Goal: Task Accomplishment & Management: Complete application form

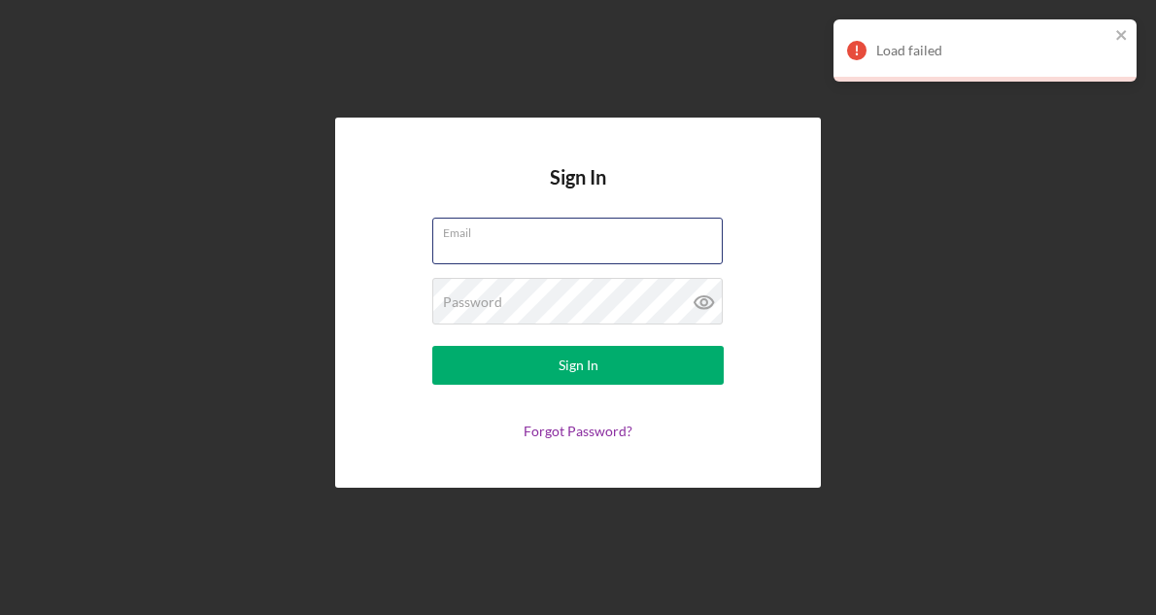
type input "[EMAIL_ADDRESS][DOMAIN_NAME]"
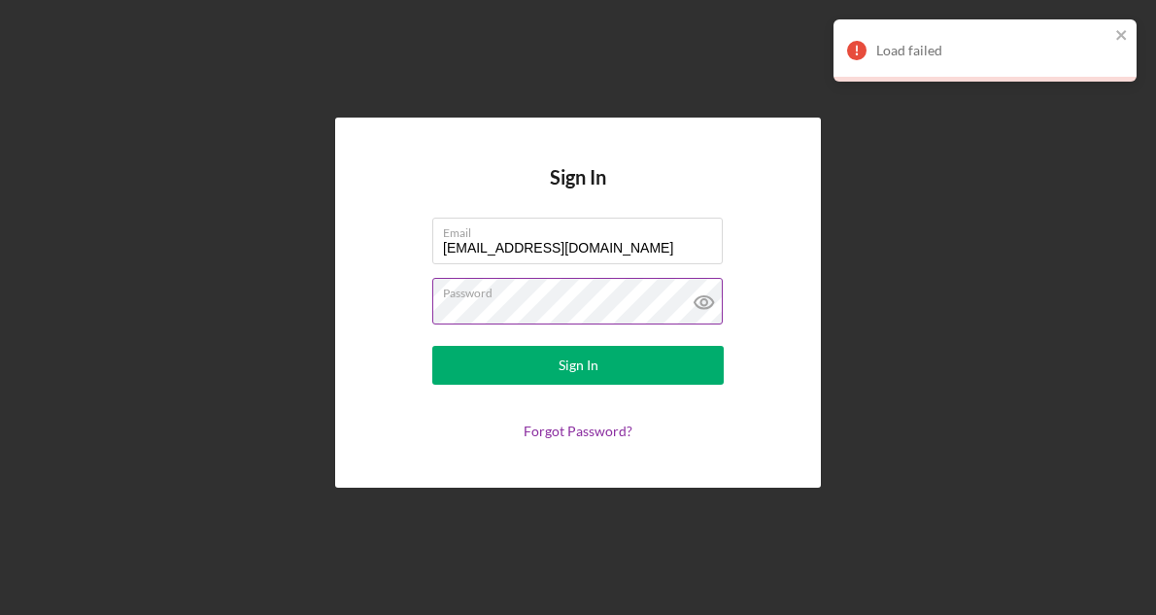
click at [704, 311] on icon at bounding box center [704, 302] width 49 height 49
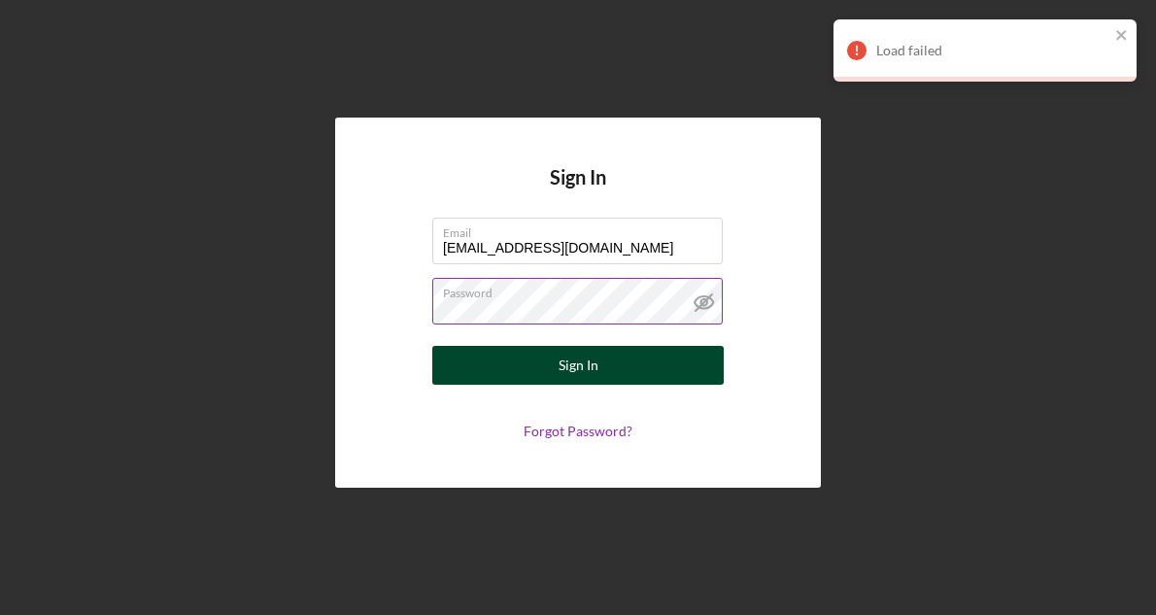
click at [621, 374] on button "Sign In" at bounding box center [577, 365] width 291 height 39
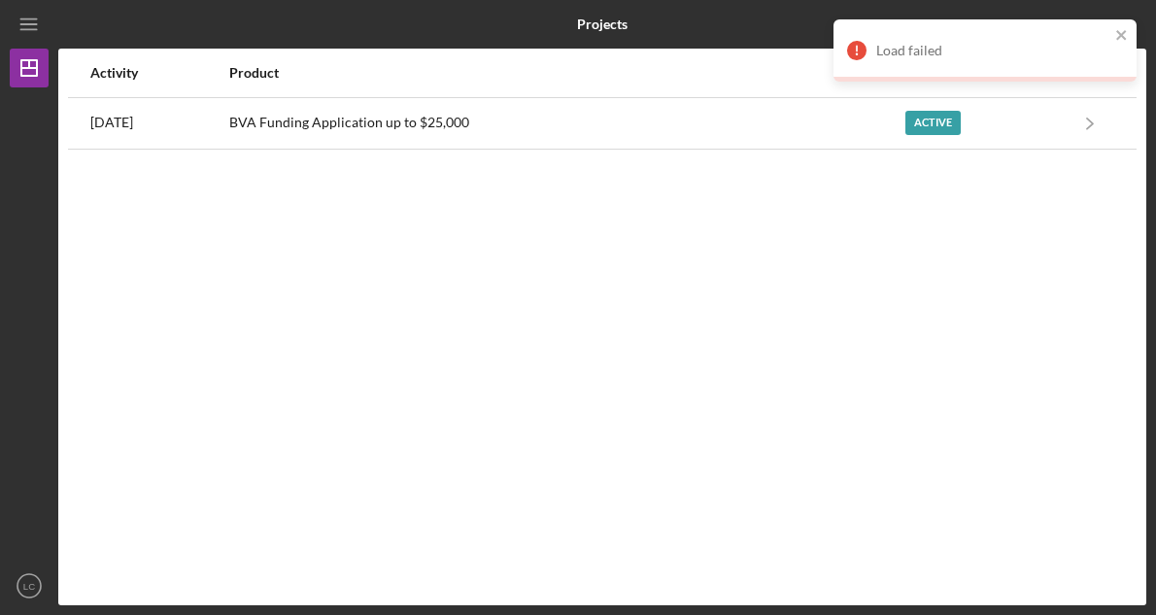
click at [1129, 29] on div "Load failed" at bounding box center [984, 50] width 303 height 62
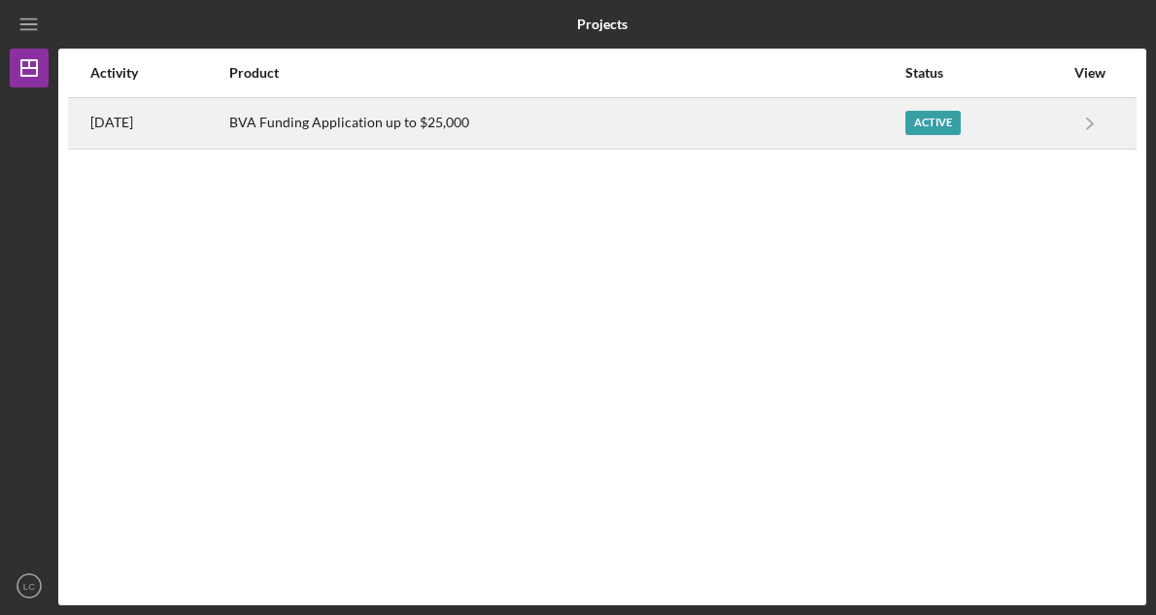
click at [1031, 121] on div "Active" at bounding box center [984, 123] width 158 height 49
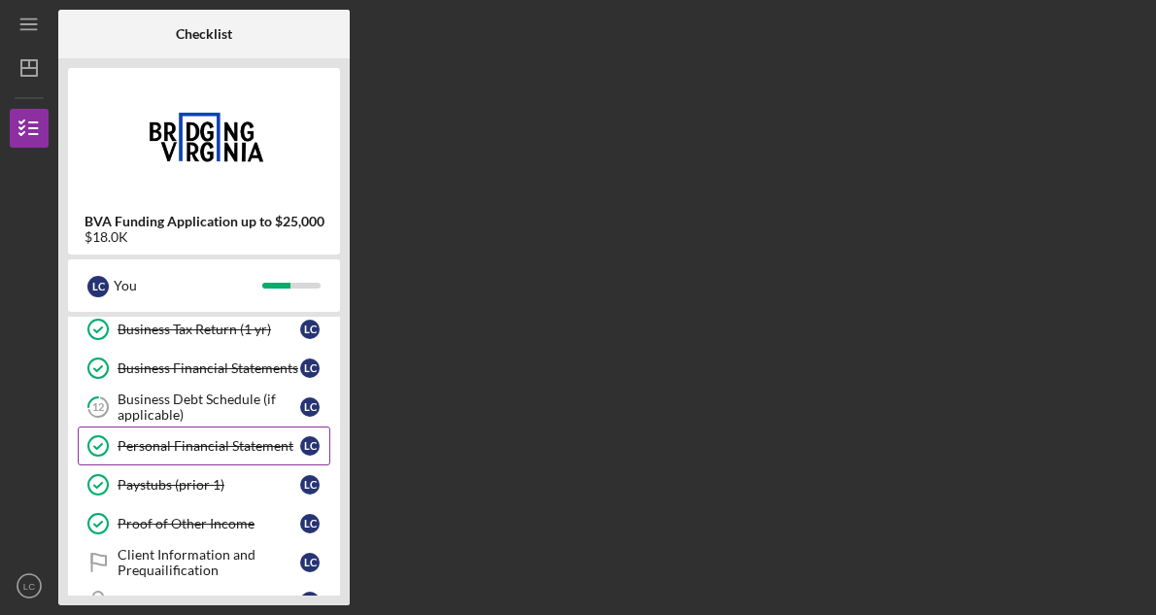
scroll to position [157, 0]
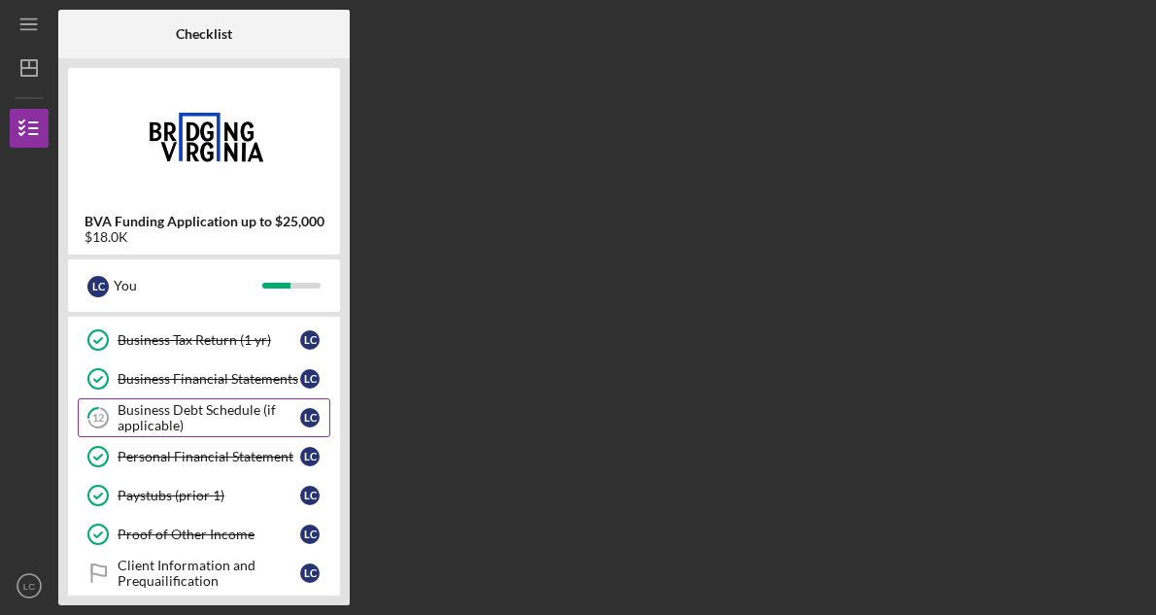
click at [212, 421] on div "Business Debt Schedule (if applicable)" at bounding box center [209, 417] width 183 height 31
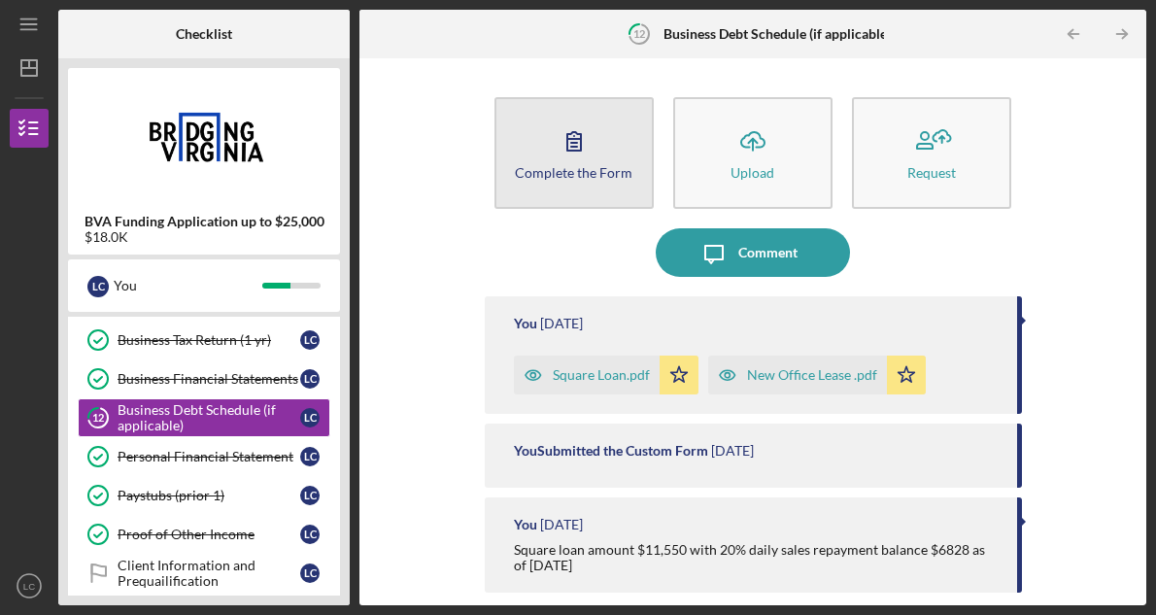
click at [594, 176] on div "Complete the Form" at bounding box center [574, 172] width 118 height 15
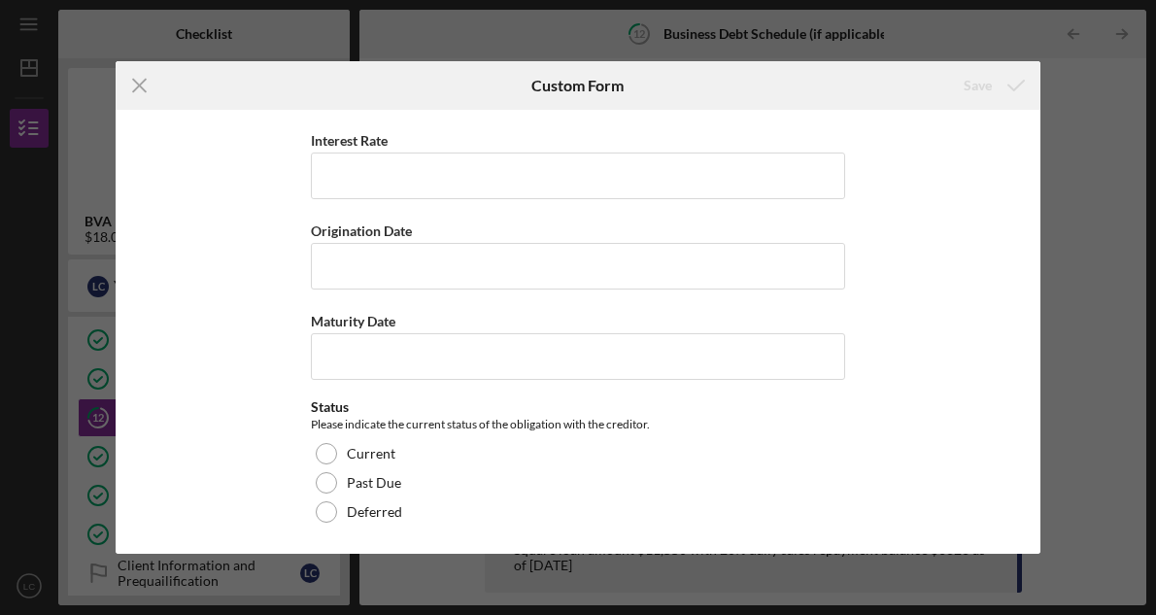
scroll to position [4697, 0]
click at [972, 91] on div "Save" at bounding box center [978, 85] width 28 height 39
click at [144, 92] on icon "Icon/Menu Close" at bounding box center [140, 85] width 49 height 49
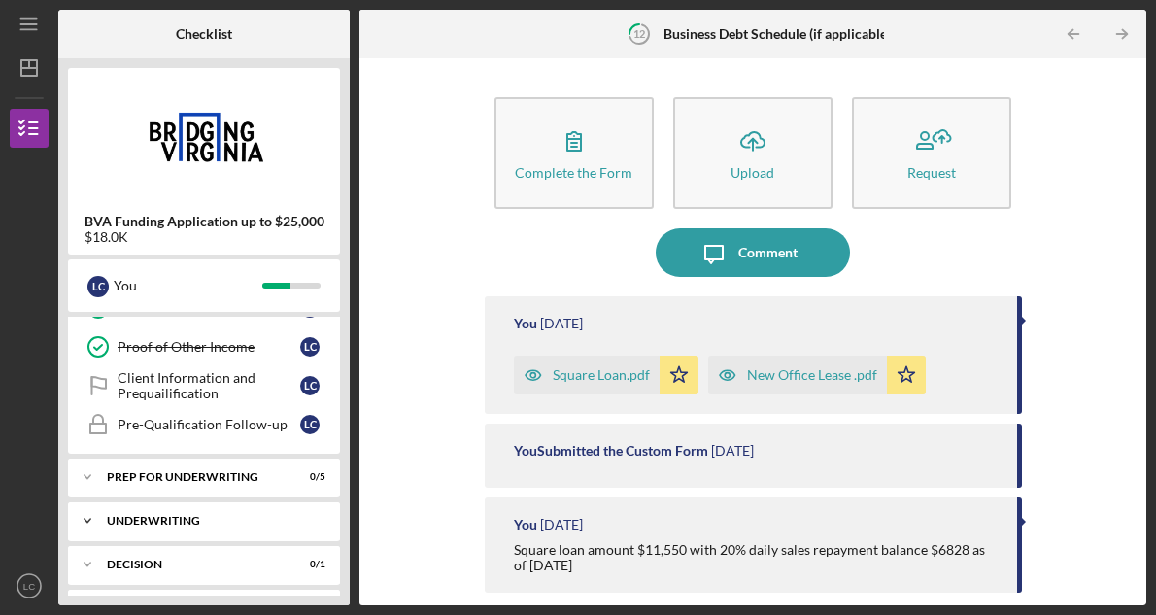
scroll to position [236, 0]
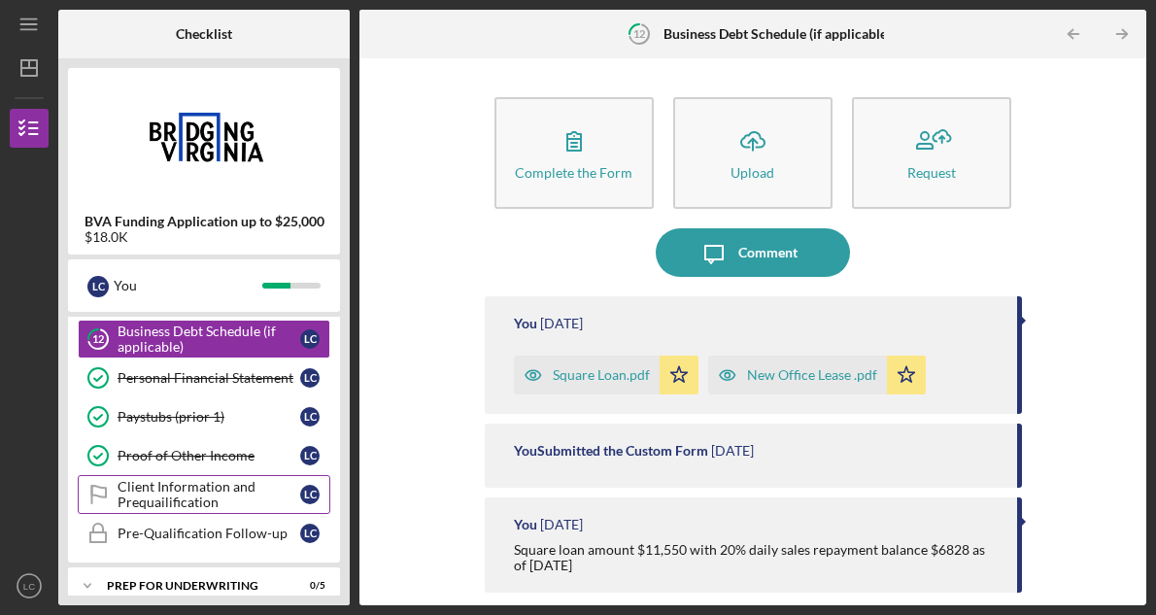
click at [201, 510] on link "Client Information and Prequailification Client Information and Prequailificati…" at bounding box center [204, 494] width 253 height 39
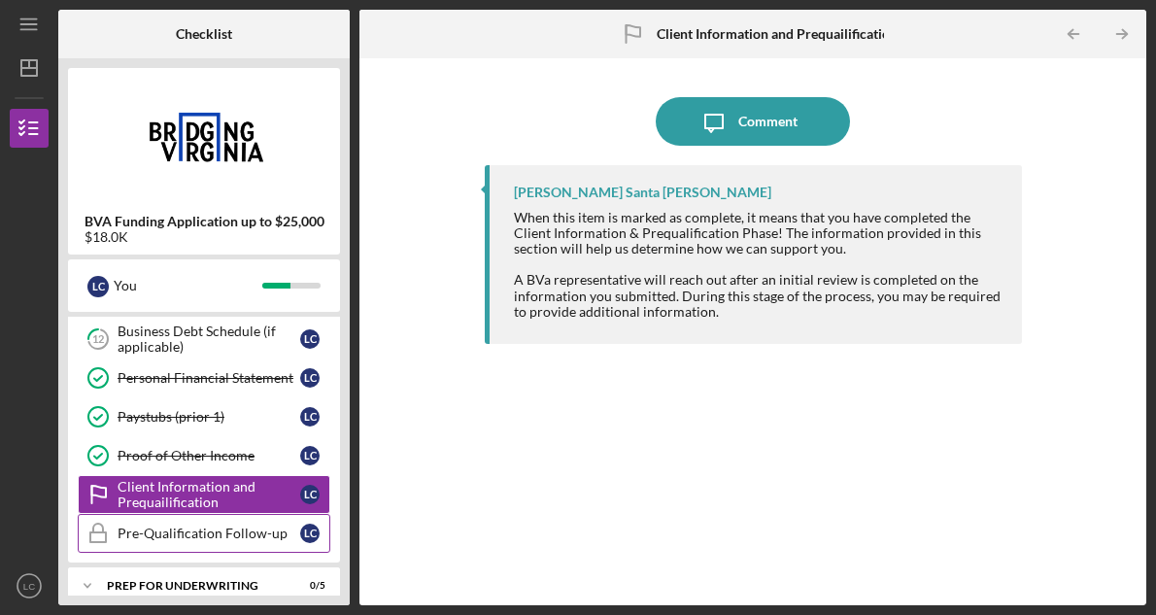
click at [214, 517] on link "Pre-Qualification Follow-up Pre-Qualification Follow-up L C" at bounding box center [204, 533] width 253 height 39
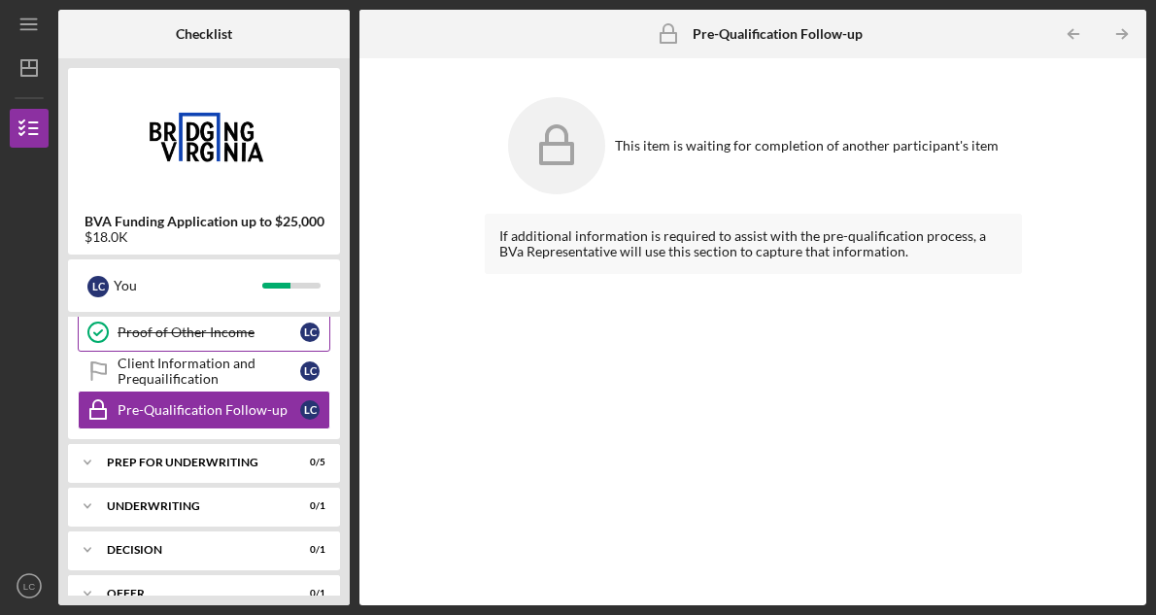
scroll to position [360, 0]
click at [211, 458] on div "Prep for Underwriting" at bounding box center [211, 462] width 209 height 12
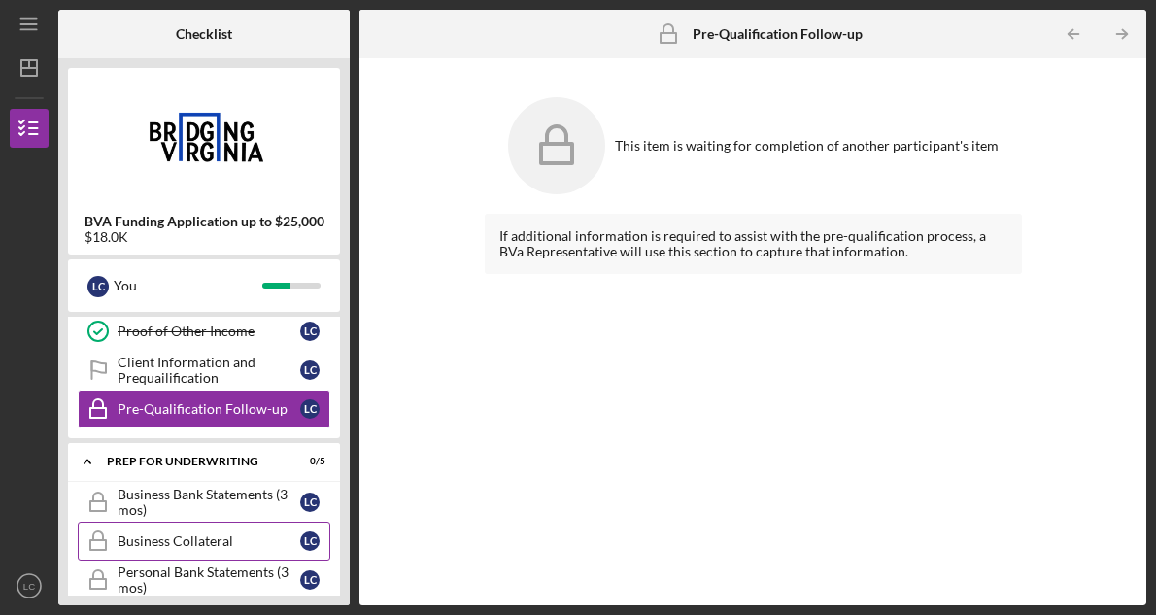
click at [201, 533] on div "Business Collateral" at bounding box center [209, 541] width 183 height 16
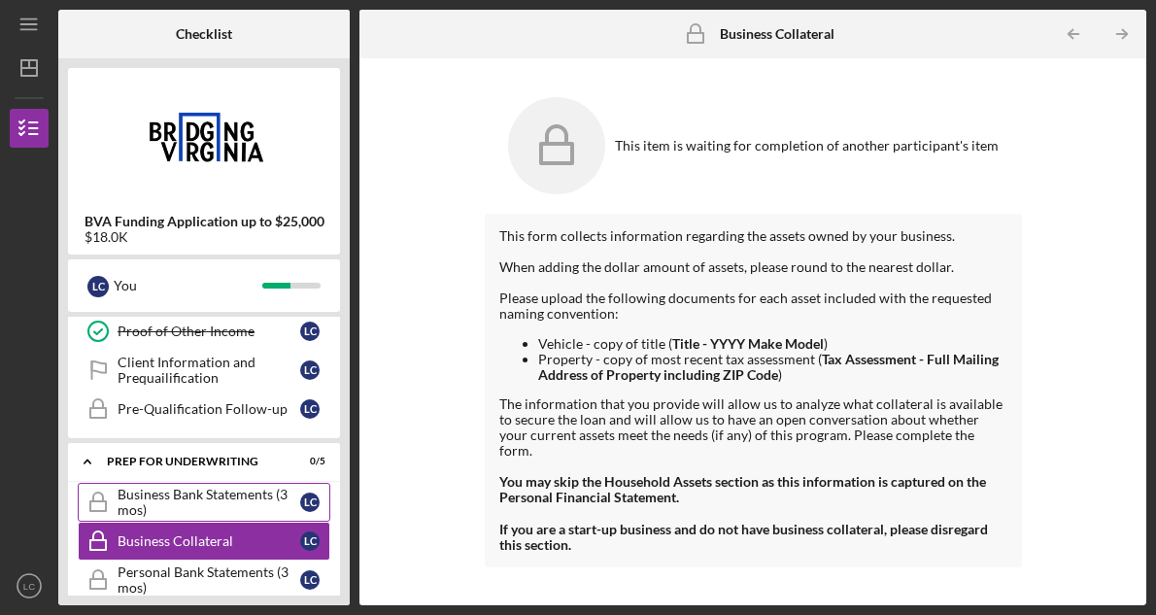
click at [208, 492] on div "Business Bank Statements (3 mos)" at bounding box center [209, 502] width 183 height 31
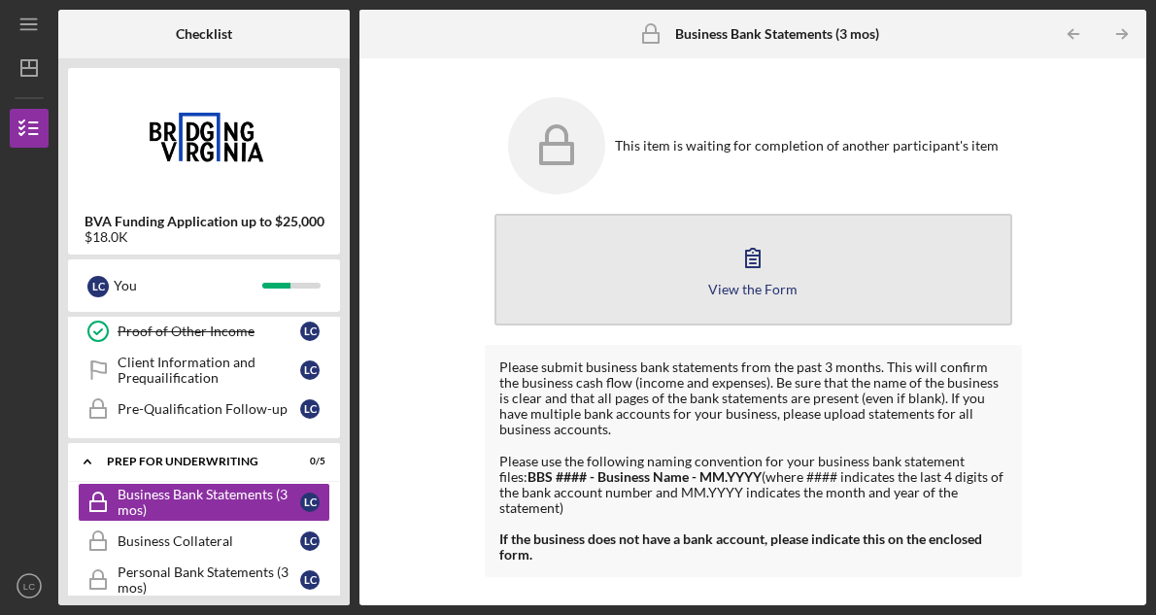
click at [747, 253] on icon "button" at bounding box center [753, 258] width 14 height 18
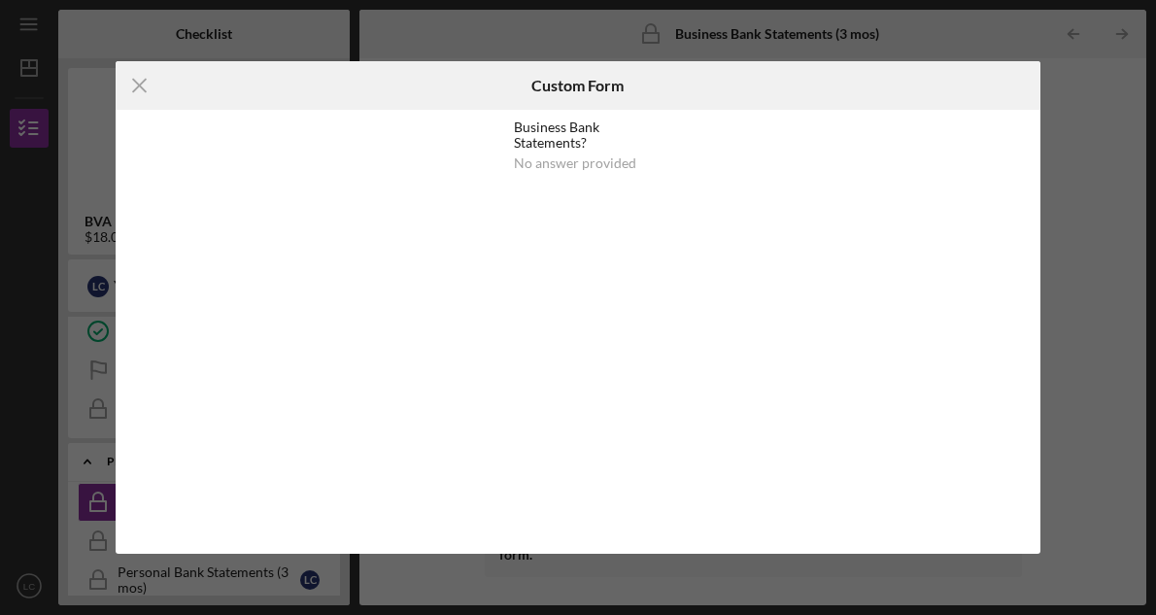
click at [608, 168] on div "No answer provided" at bounding box center [575, 163] width 122 height 16
click at [139, 78] on icon "Icon/Menu Close" at bounding box center [140, 85] width 49 height 49
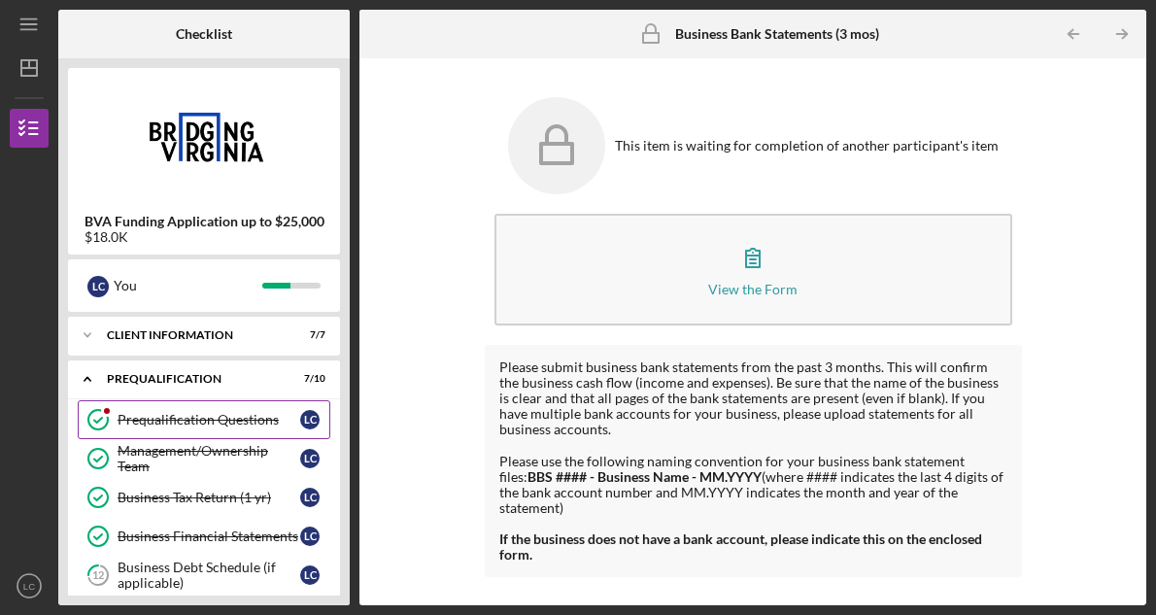
click at [248, 409] on link "Prequalification Questions Prequalification Questions L C" at bounding box center [204, 419] width 253 height 39
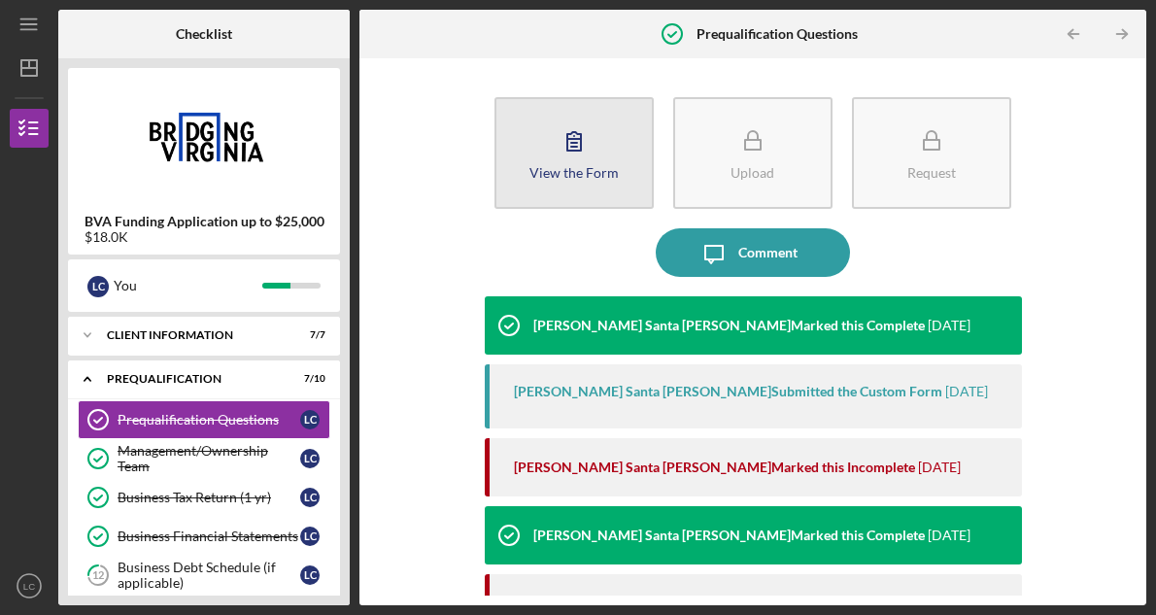
click at [594, 168] on div "View the Form" at bounding box center [573, 172] width 89 height 15
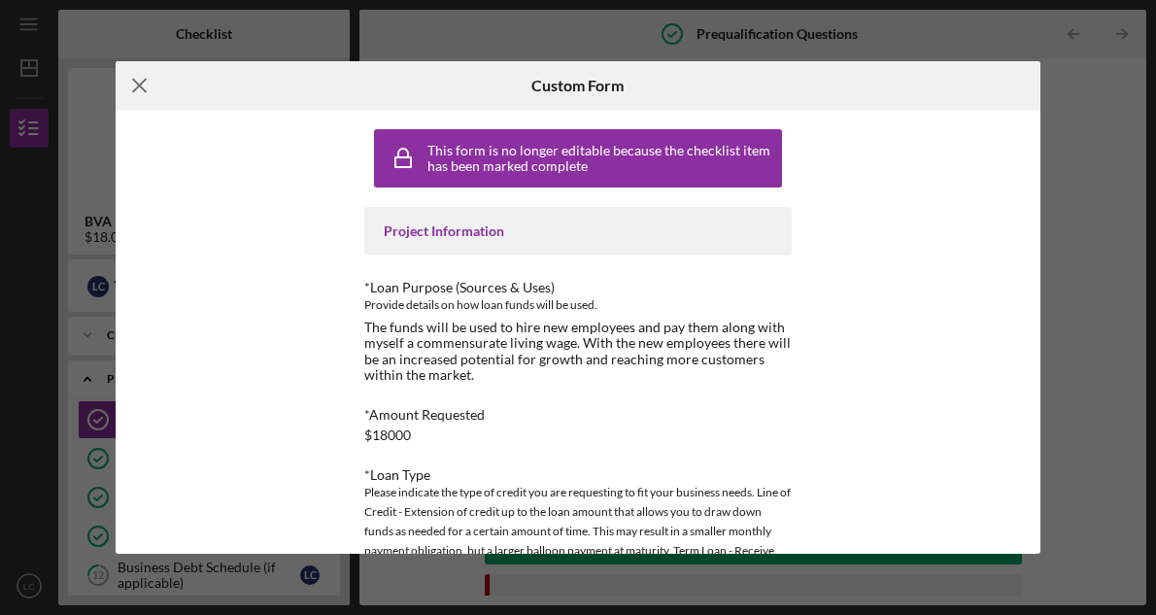
click at [136, 79] on icon "Icon/Menu Close" at bounding box center [140, 85] width 49 height 49
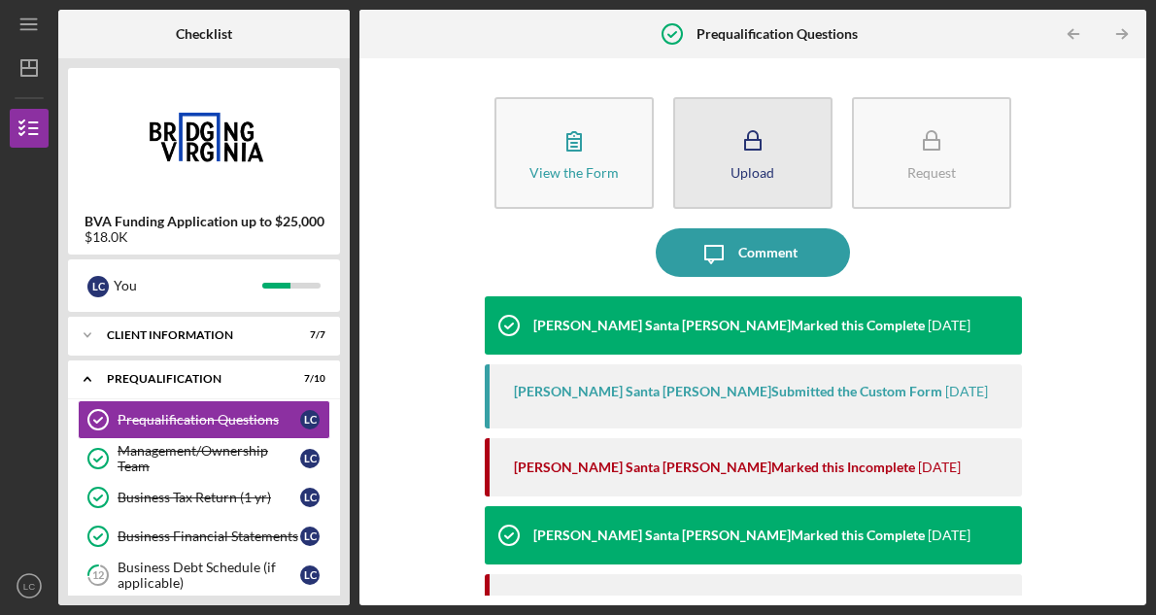
click at [735, 163] on icon "button" at bounding box center [753, 141] width 49 height 49
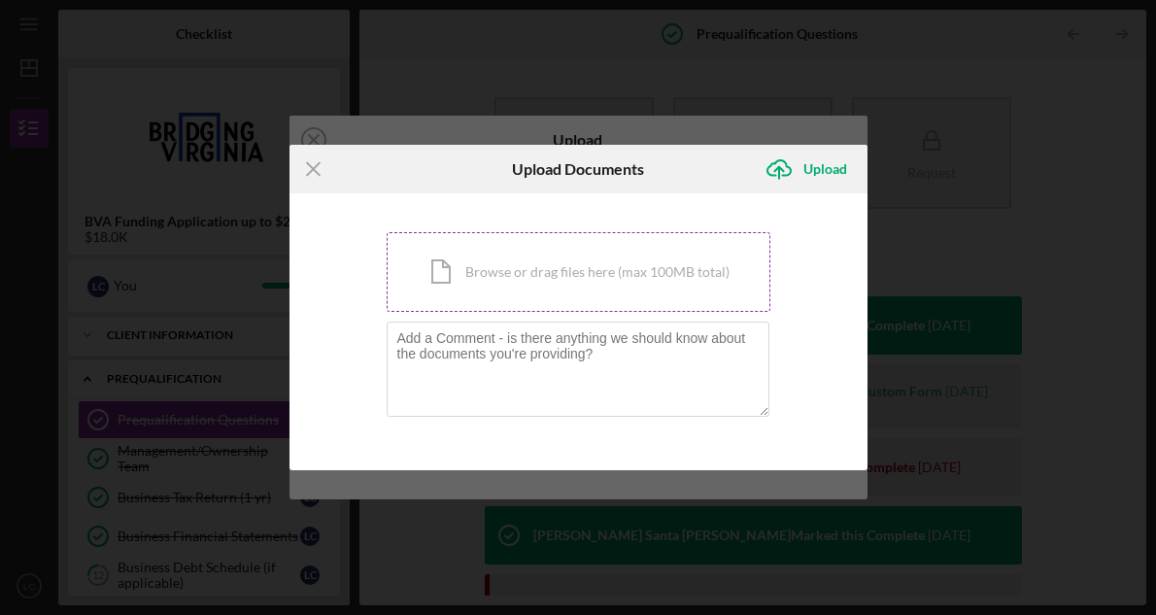
click at [564, 283] on div "Icon/Document Browse or drag files here (max 100MB total) Tap to choose files o…" at bounding box center [579, 272] width 384 height 80
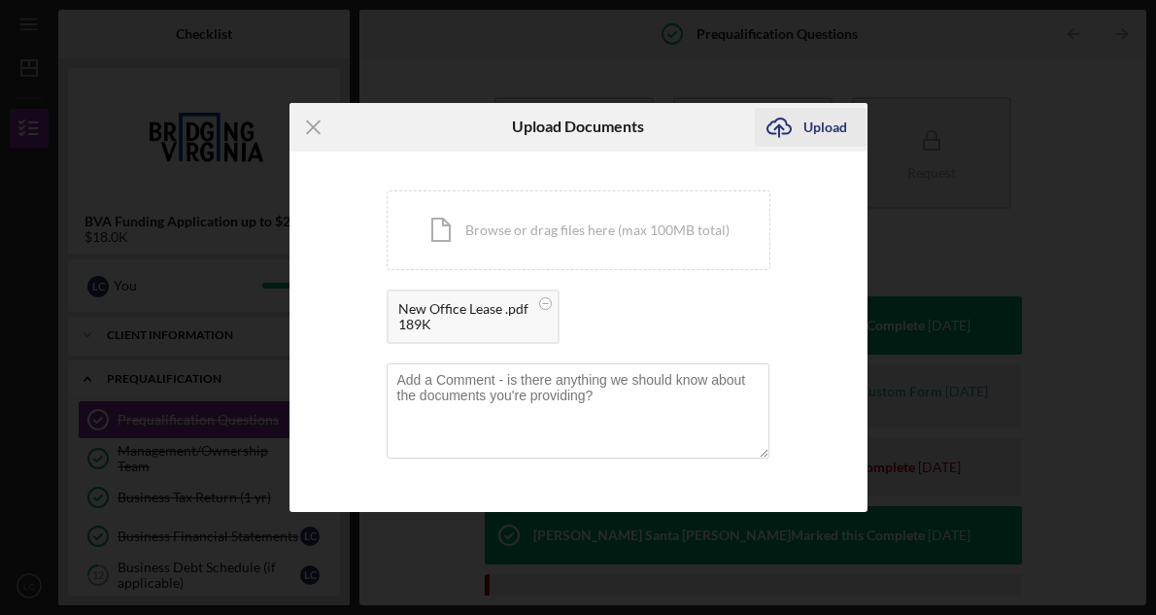
click at [837, 127] on div "Upload" at bounding box center [825, 127] width 44 height 39
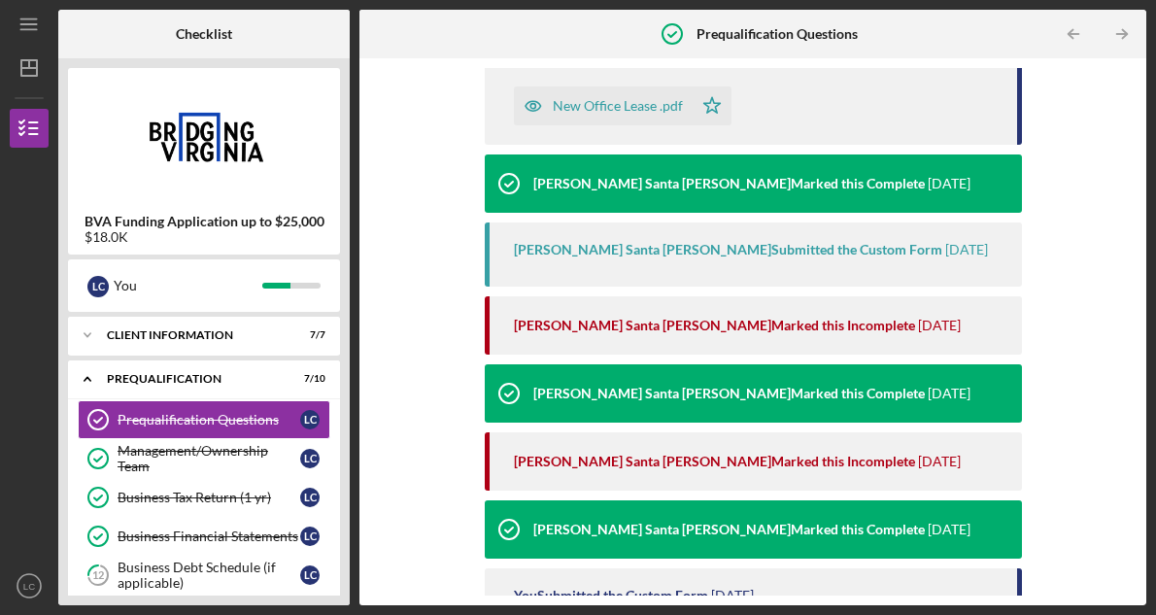
scroll to position [9, 0]
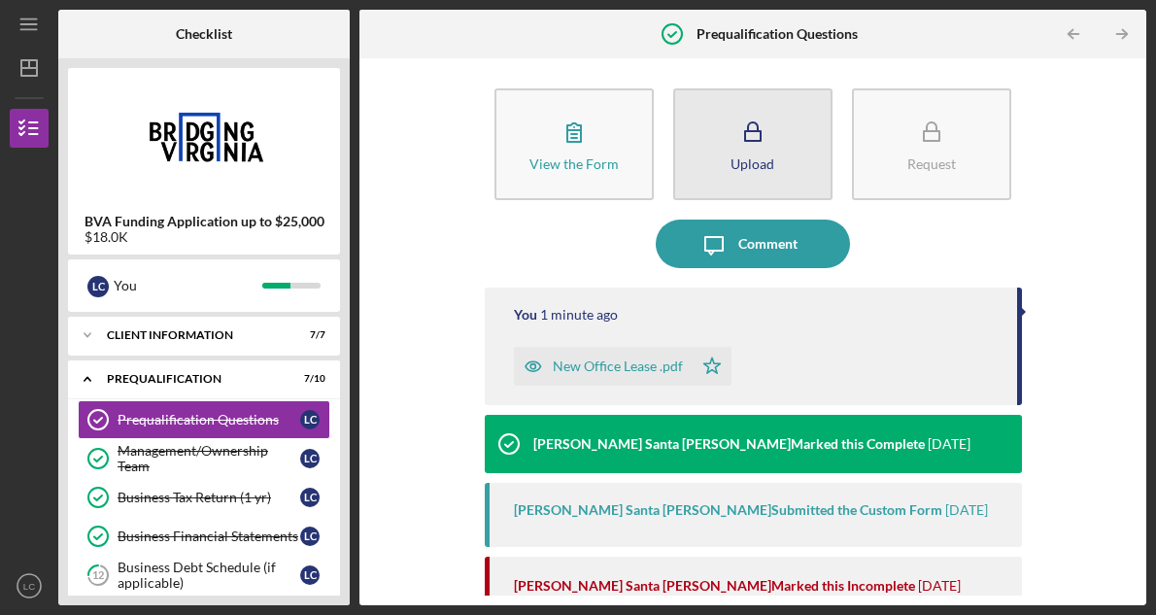
click at [772, 152] on icon "button" at bounding box center [753, 132] width 49 height 49
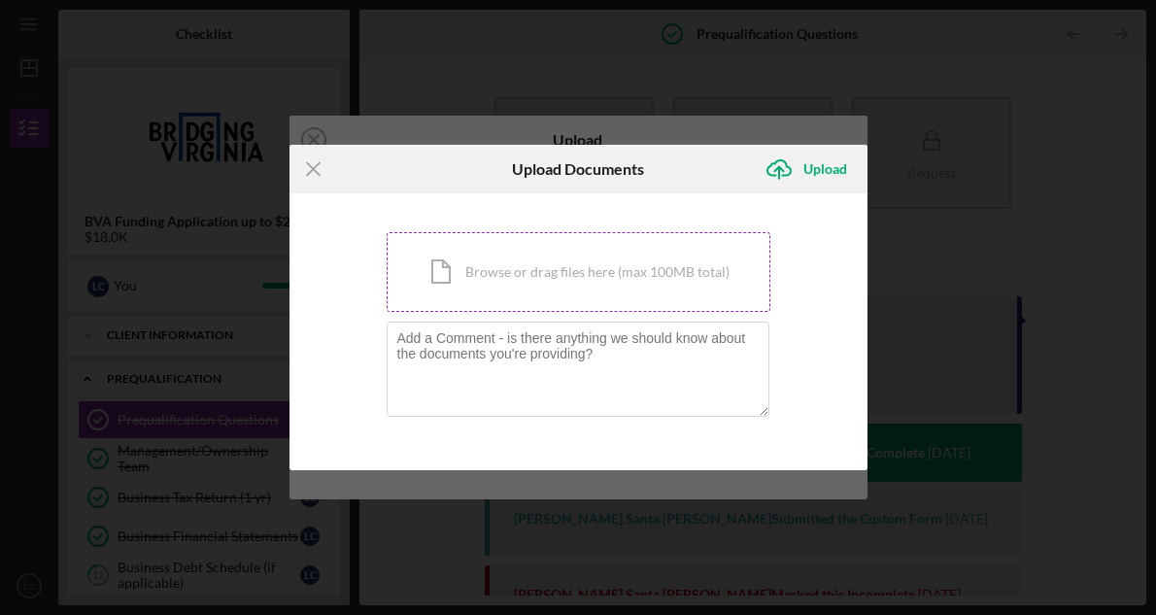
click at [571, 264] on div "Icon/Document Browse or drag files here (max 100MB total) Tap to choose files o…" at bounding box center [579, 272] width 384 height 80
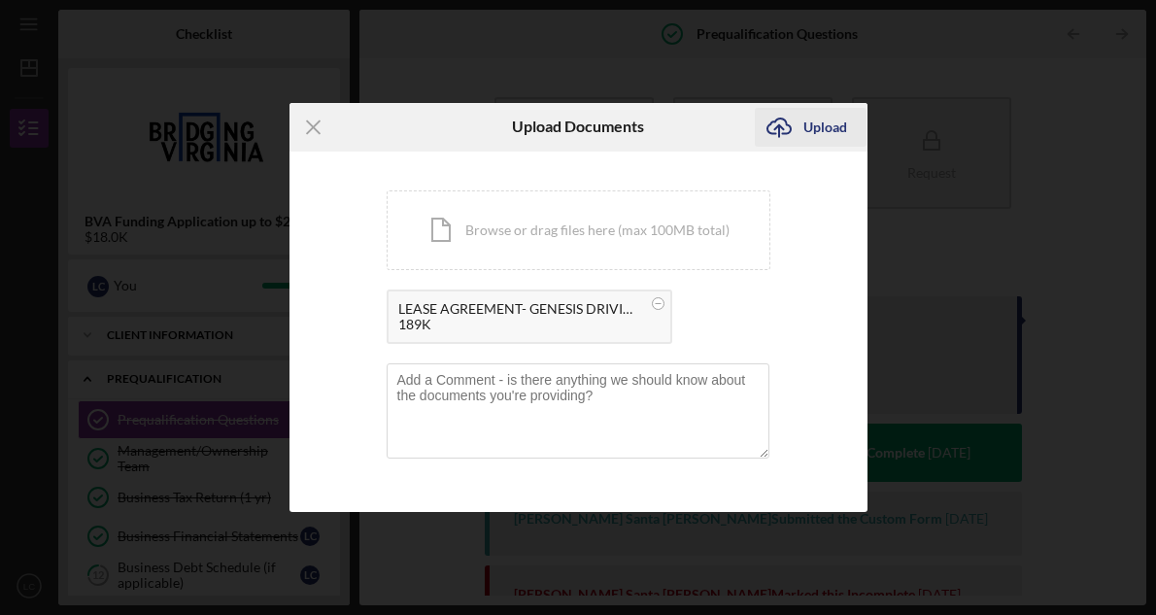
click at [813, 128] on div "Upload" at bounding box center [825, 127] width 44 height 39
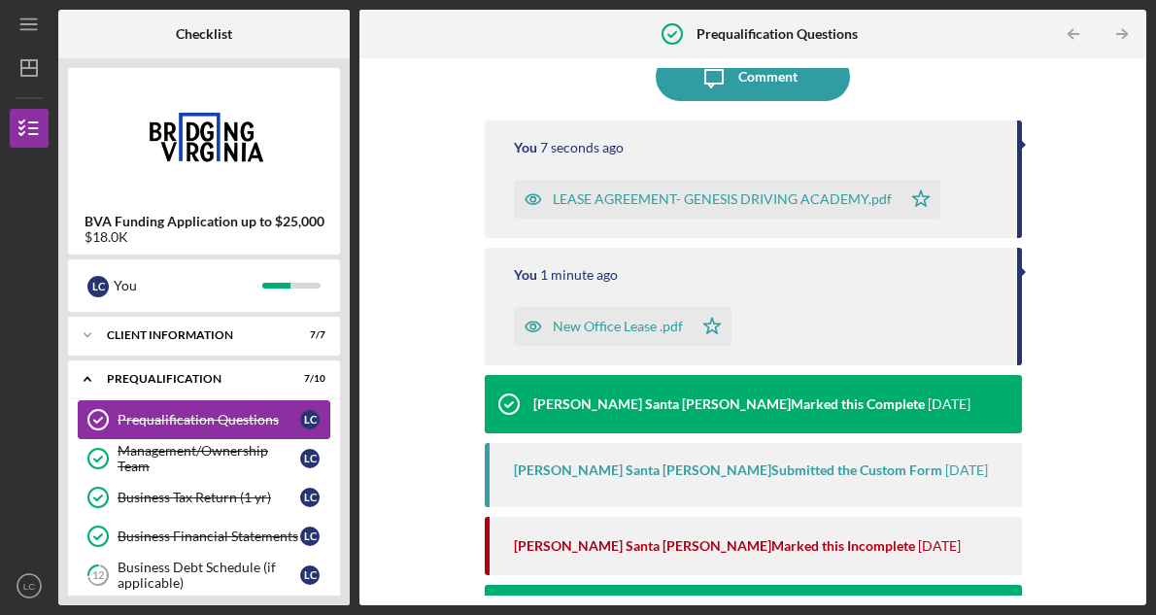
scroll to position [190, 0]
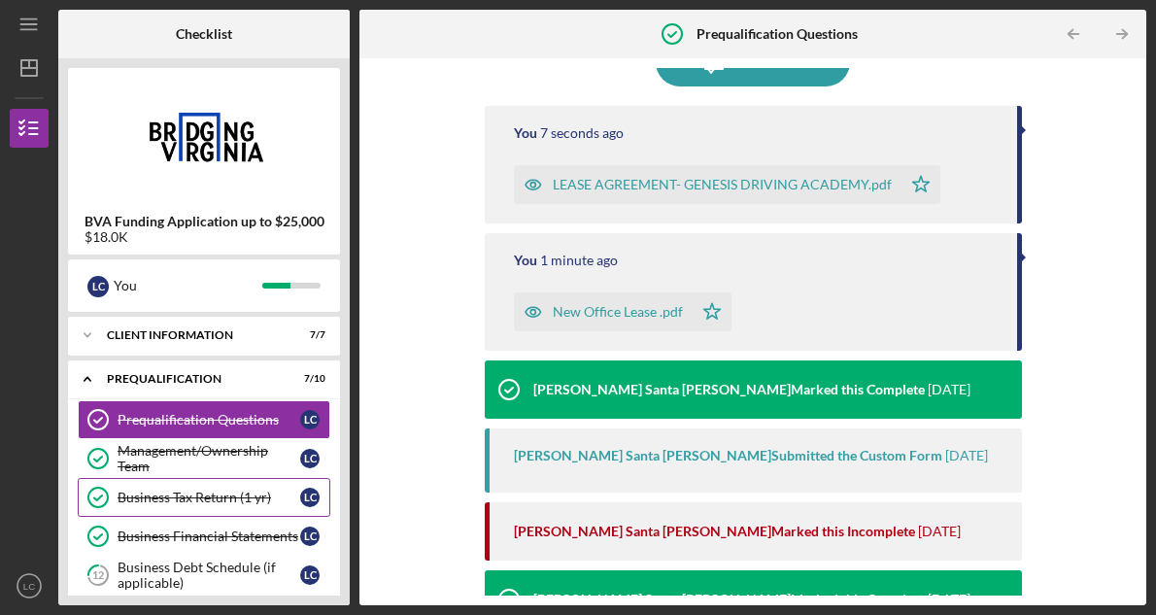
click at [247, 499] on div "Business Tax Return (1 yr)" at bounding box center [209, 498] width 183 height 16
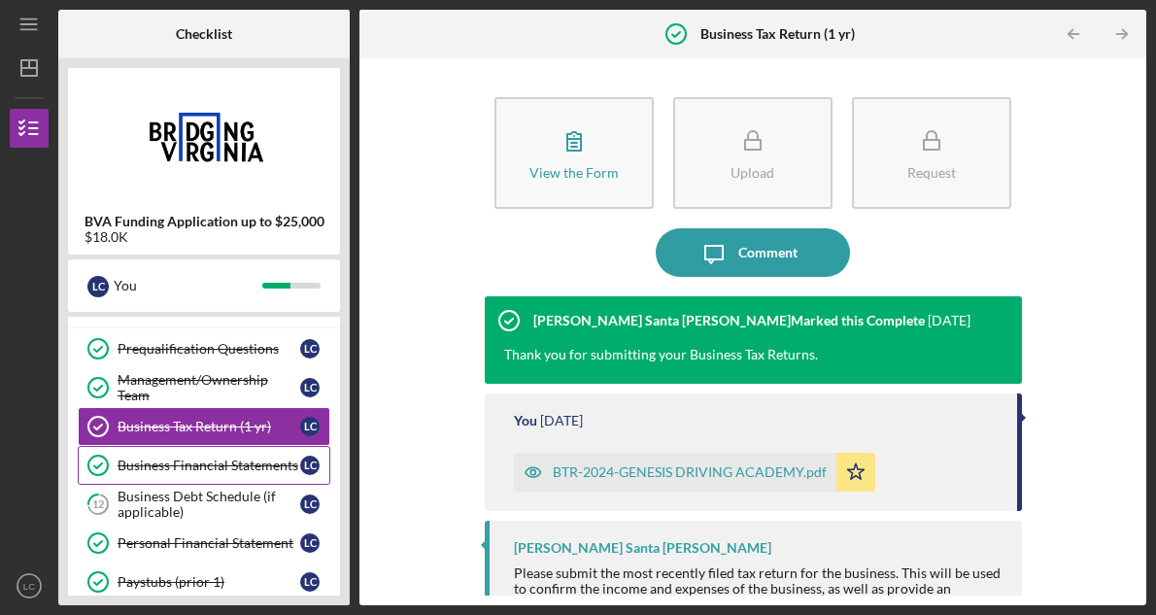
scroll to position [79, 0]
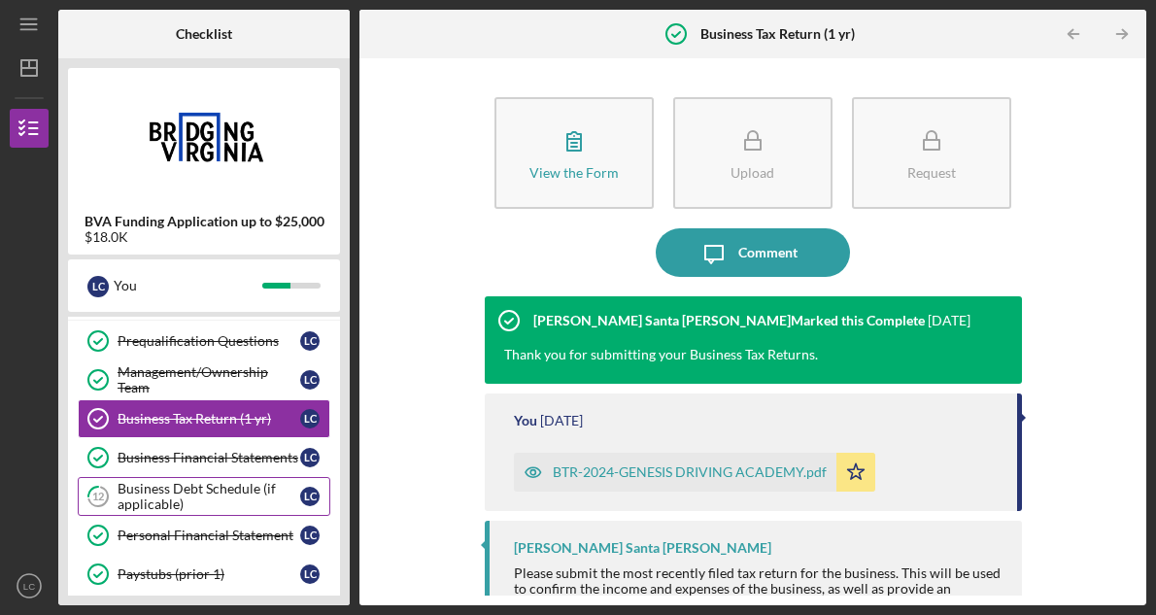
click at [223, 497] on div "Business Debt Schedule (if applicable)" at bounding box center [209, 496] width 183 height 31
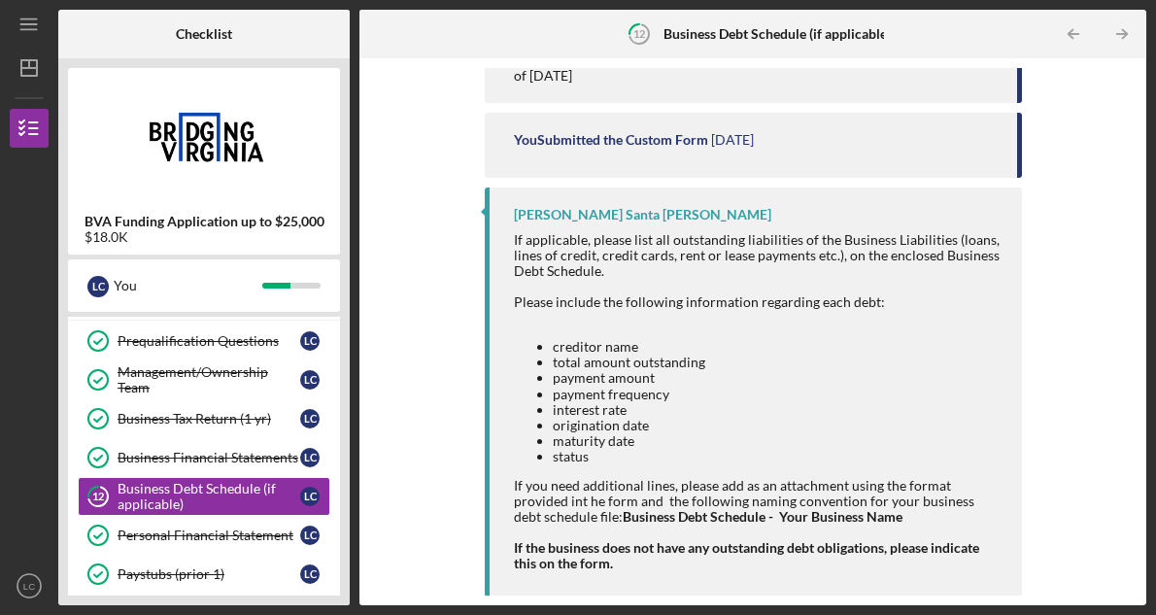
scroll to position [488, 0]
click at [582, 367] on li "total amount outstanding" at bounding box center [778, 364] width 450 height 16
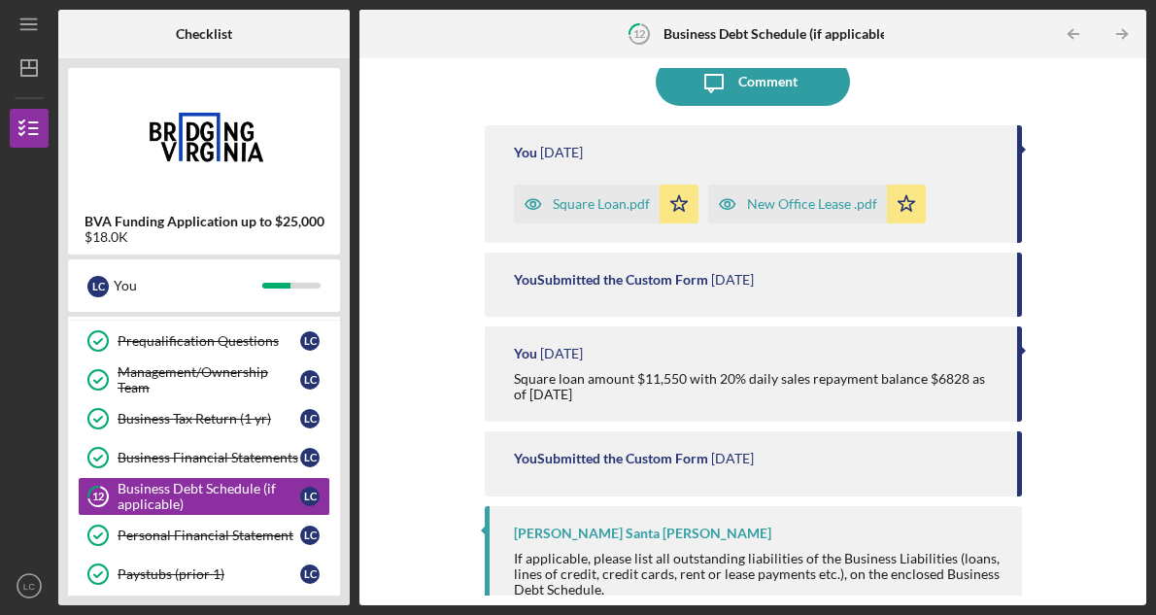
scroll to position [0, 0]
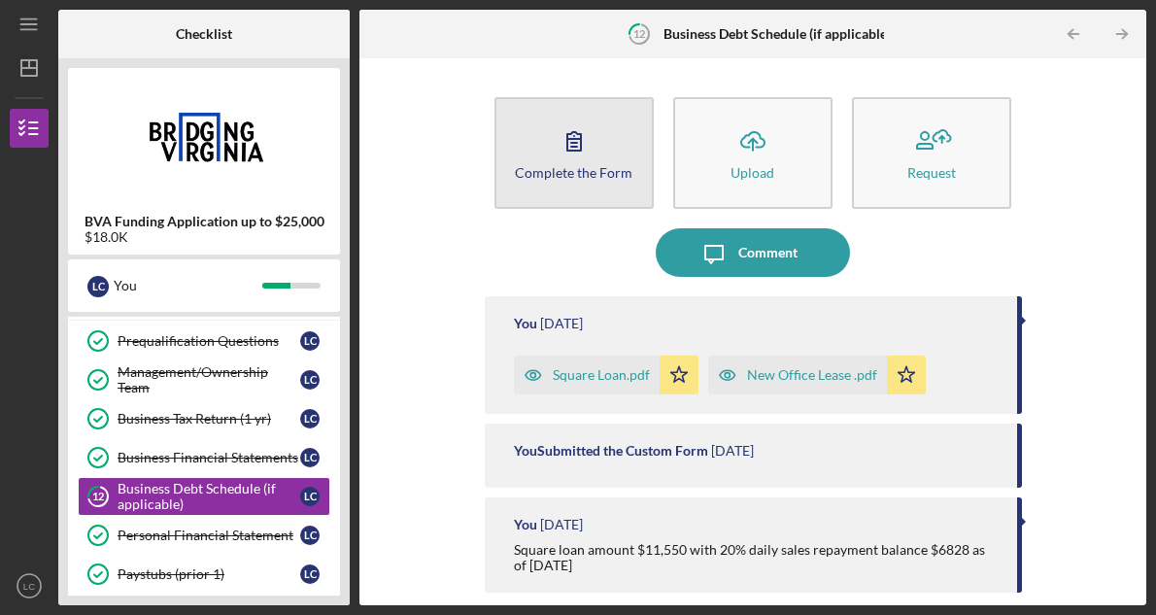
click at [584, 179] on div "Complete the Form" at bounding box center [574, 172] width 118 height 15
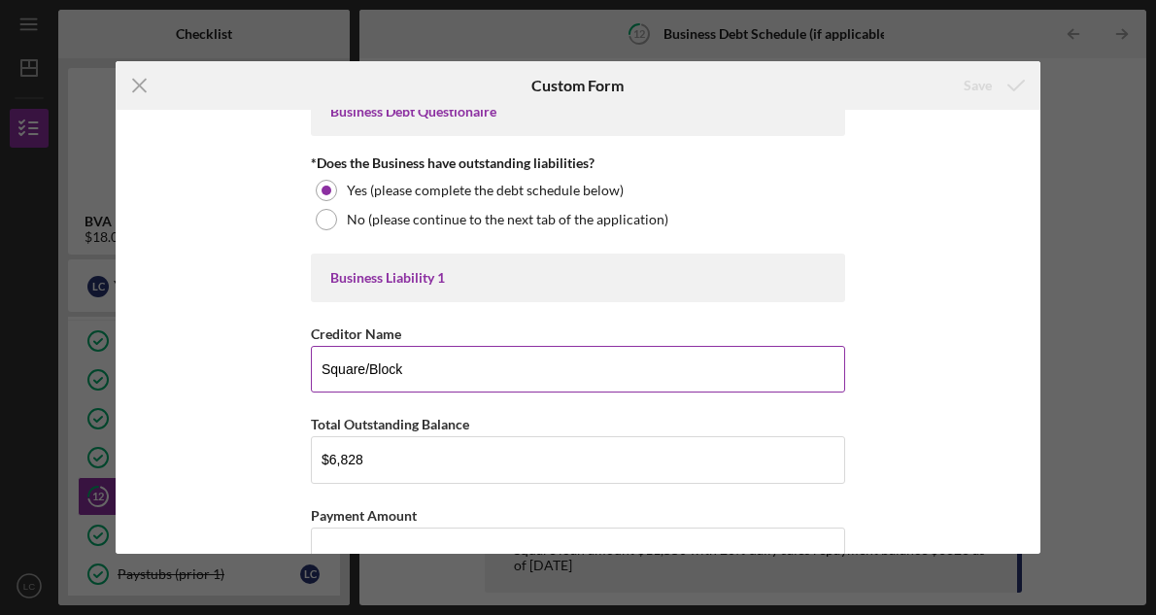
scroll to position [34, 0]
click at [510, 379] on input "Square/Block" at bounding box center [578, 367] width 534 height 47
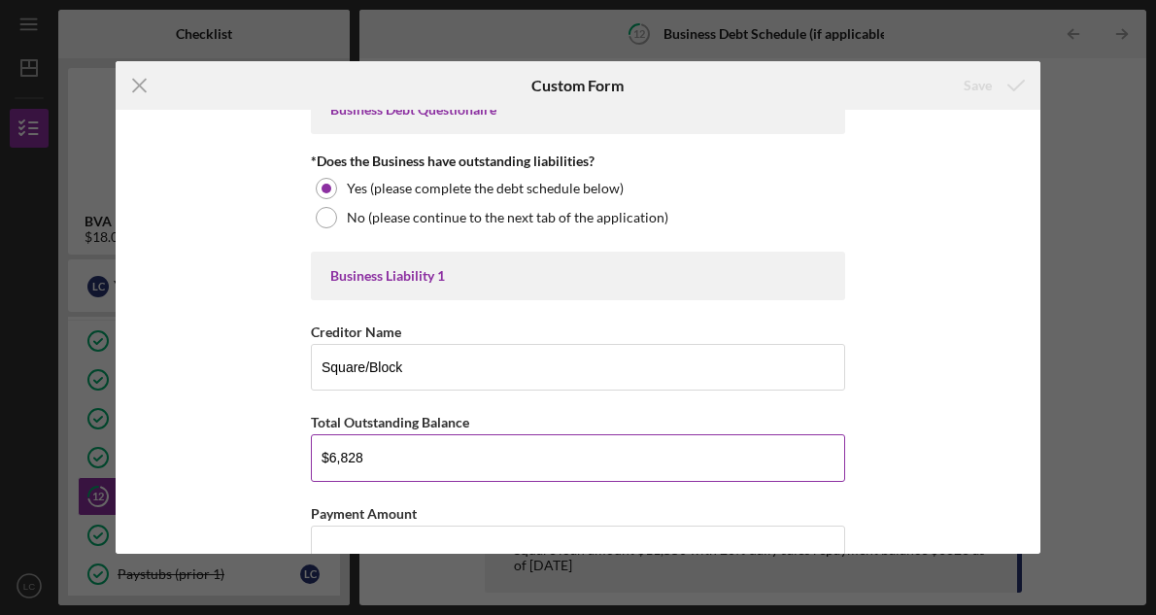
click at [481, 455] on input "$6,828" at bounding box center [578, 457] width 534 height 47
type input "$6"
type input "$2"
type input "$6,828"
click at [941, 171] on div "Business Debt Questionaire *Does the Business have outstanding liabilities? Yes…" at bounding box center [578, 331] width 925 height 443
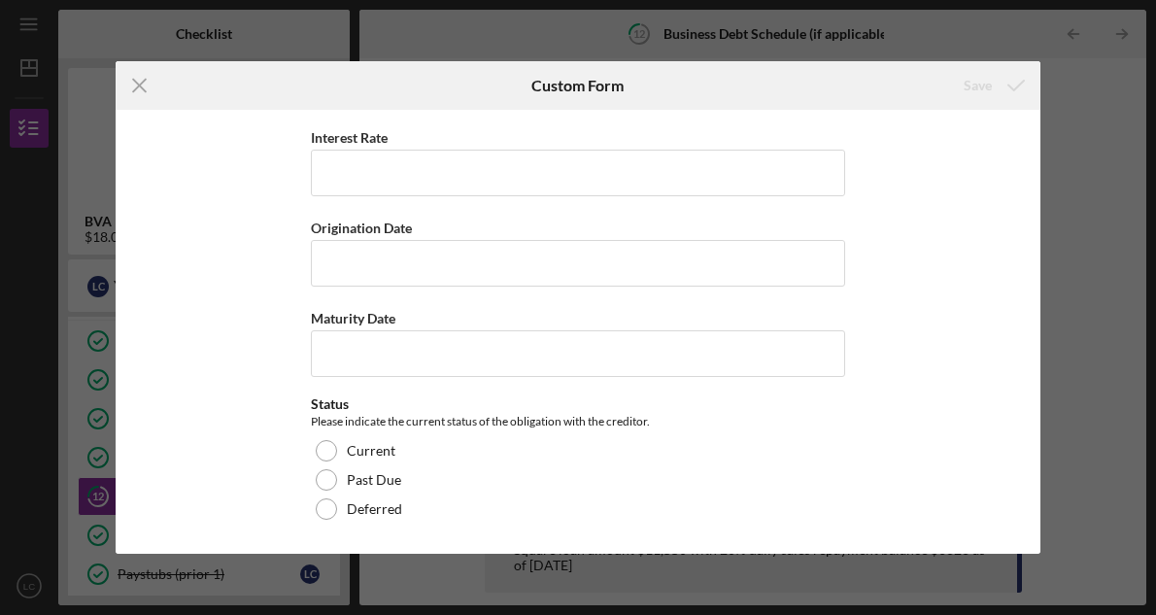
scroll to position [4697, 0]
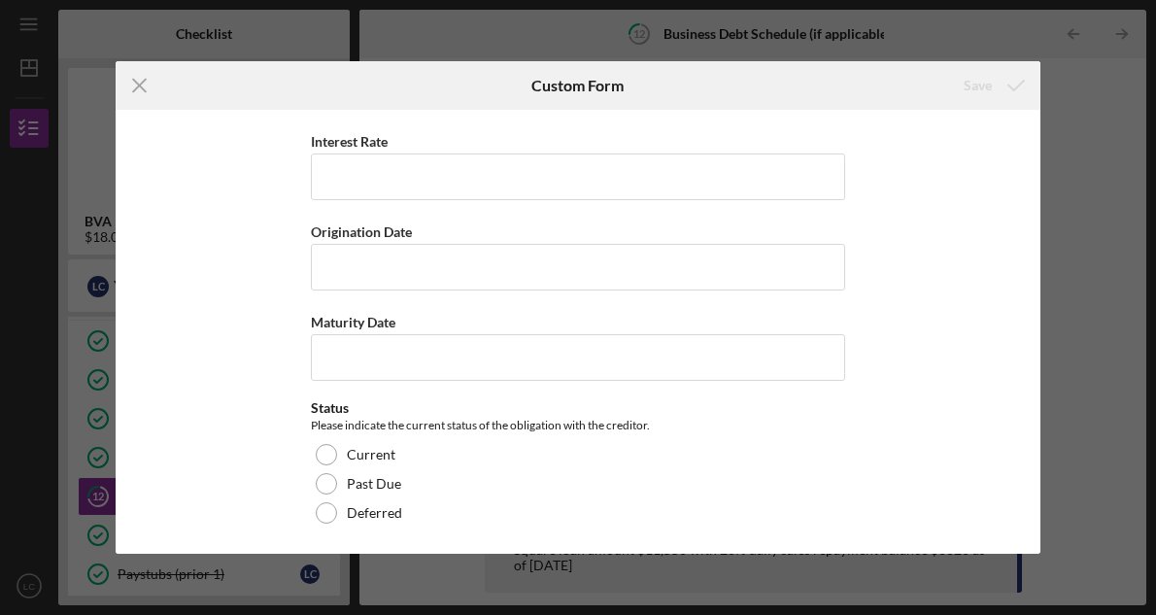
click at [842, 471] on div "Business Debt Questionaire *Does the Business have outstanding liabilities? Yes…" at bounding box center [578, 331] width 925 height 443
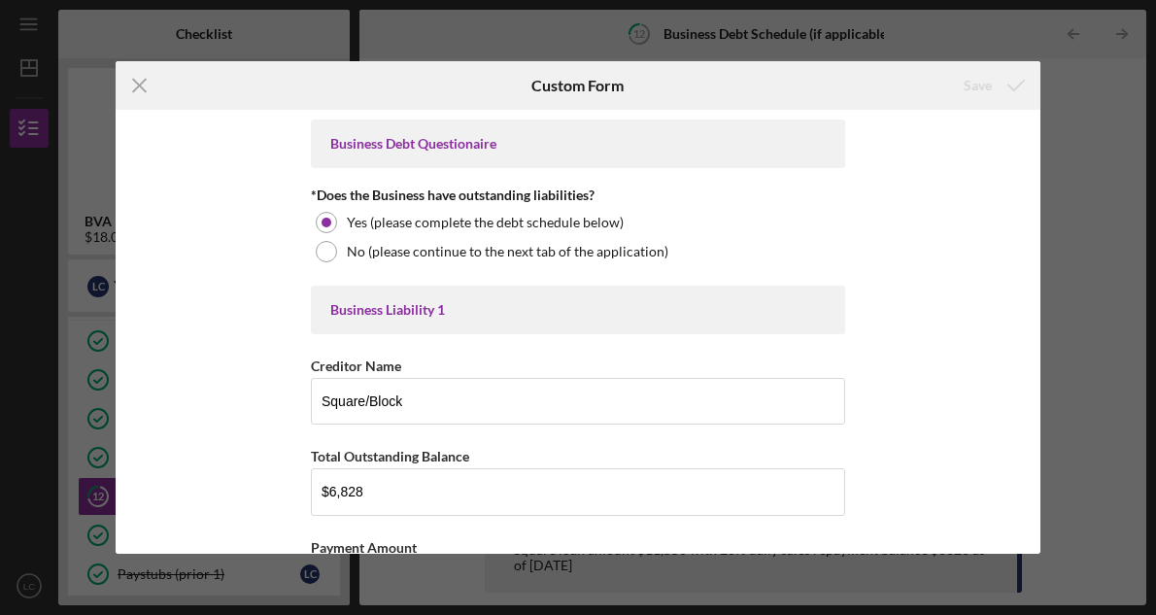
scroll to position [0, 0]
click at [986, 87] on div "Save" at bounding box center [978, 85] width 28 height 39
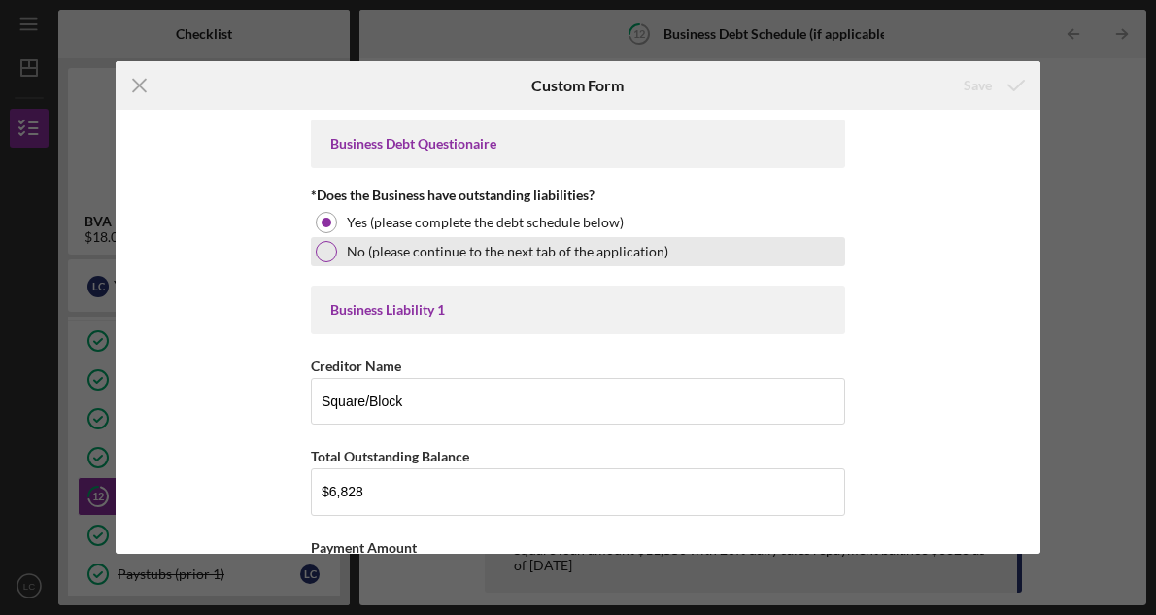
click at [317, 255] on div at bounding box center [326, 251] width 21 height 21
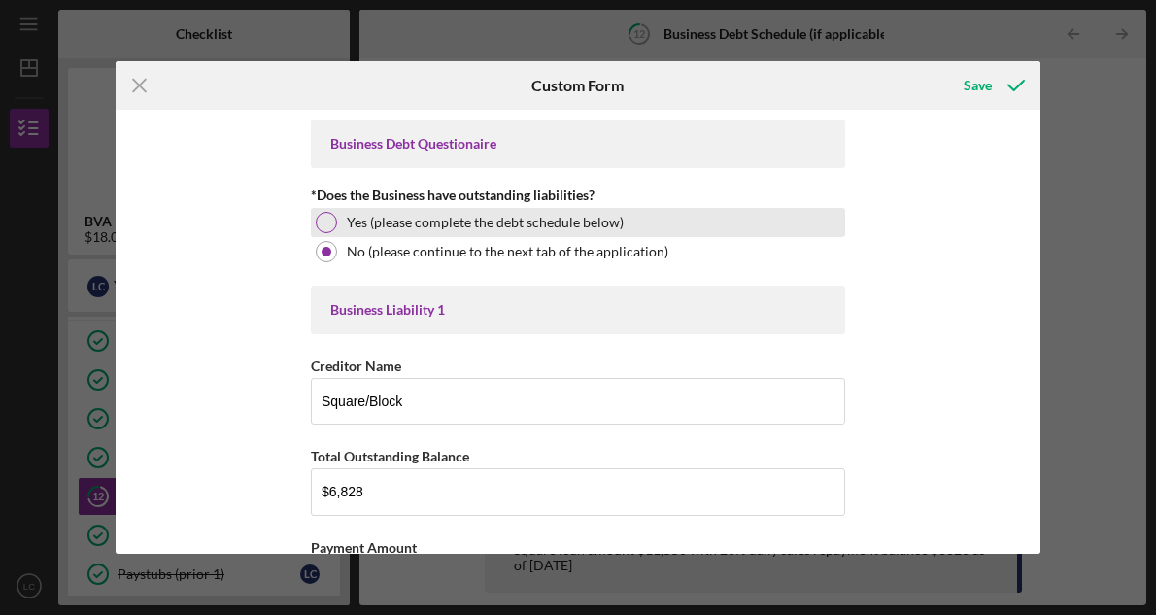
click at [326, 226] on div at bounding box center [326, 222] width 21 height 21
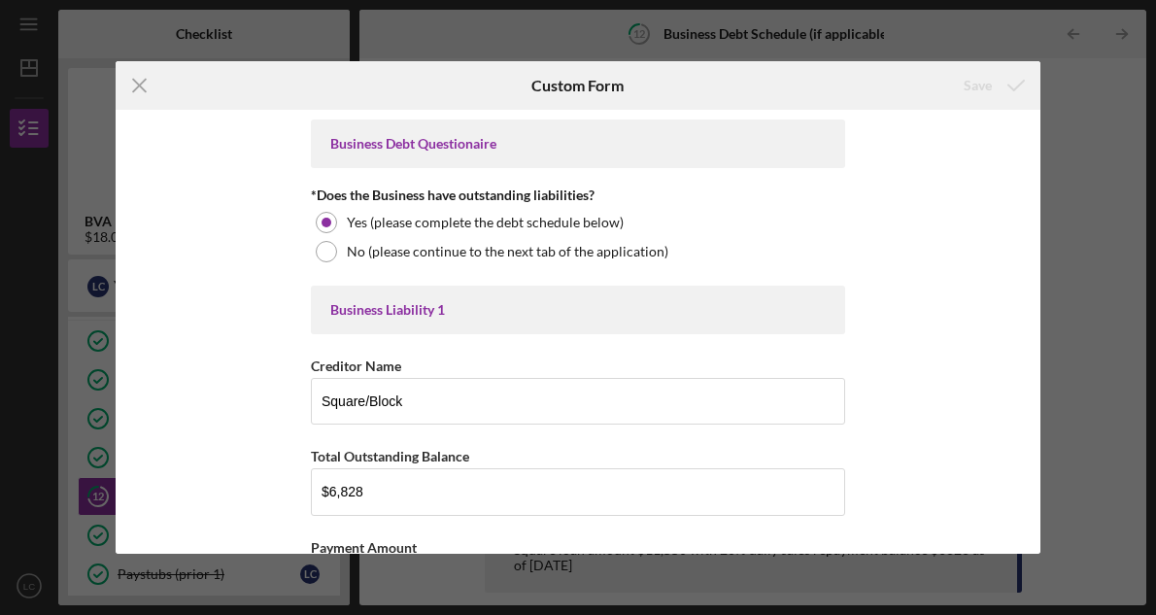
click at [972, 88] on div "Save" at bounding box center [978, 85] width 28 height 39
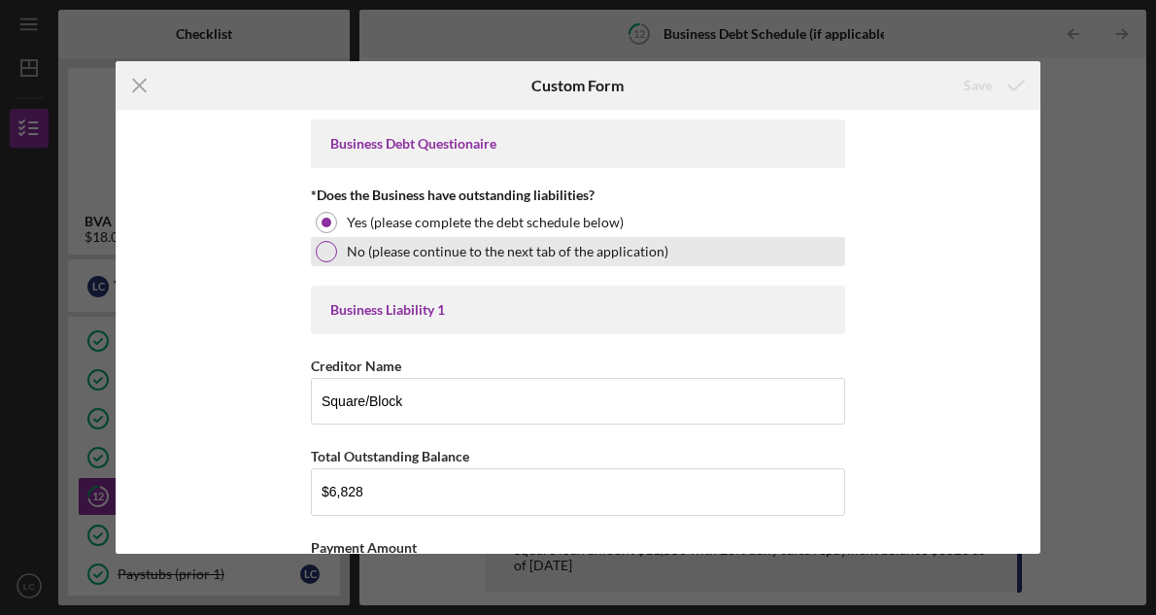
click at [332, 253] on div at bounding box center [326, 251] width 21 height 21
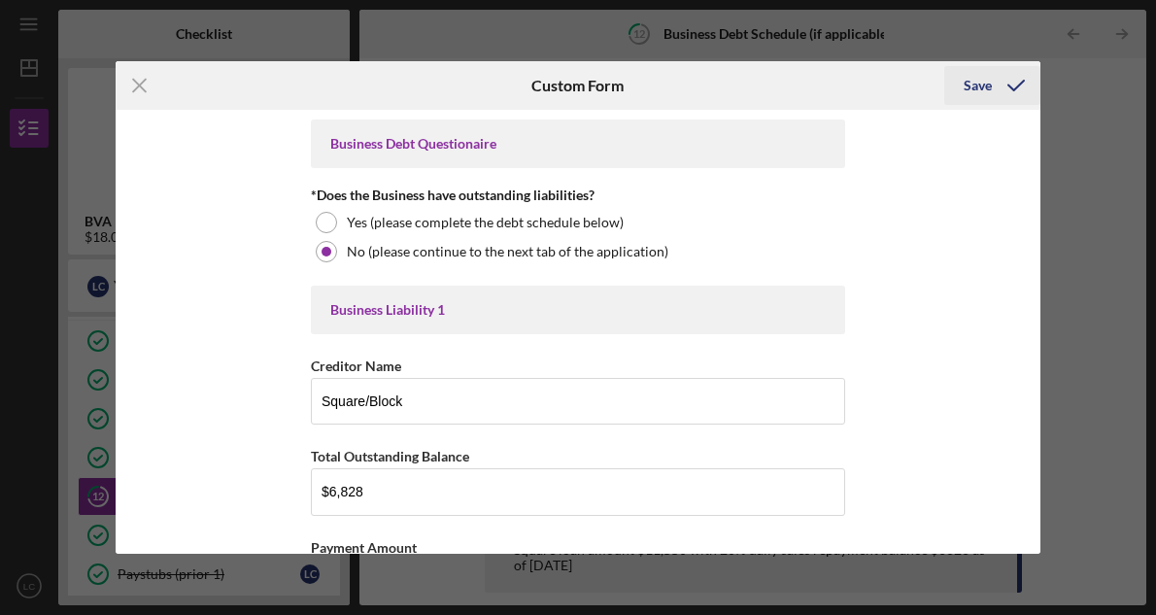
click at [981, 88] on div "Save" at bounding box center [978, 85] width 28 height 39
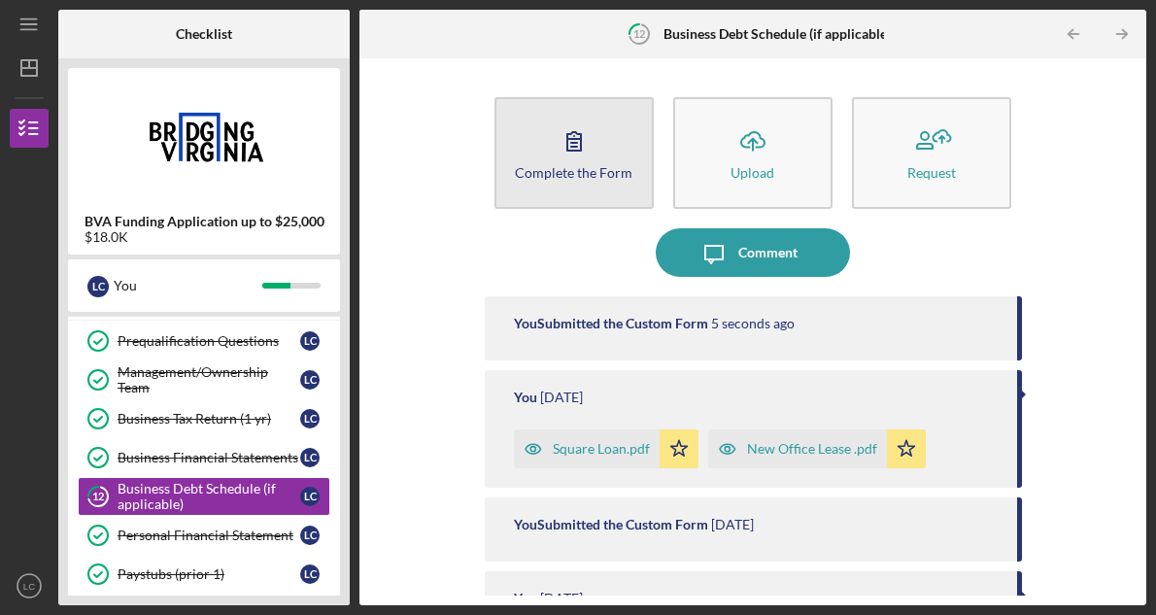
click at [596, 143] on button "Complete the Form Form" at bounding box center [573, 153] width 159 height 112
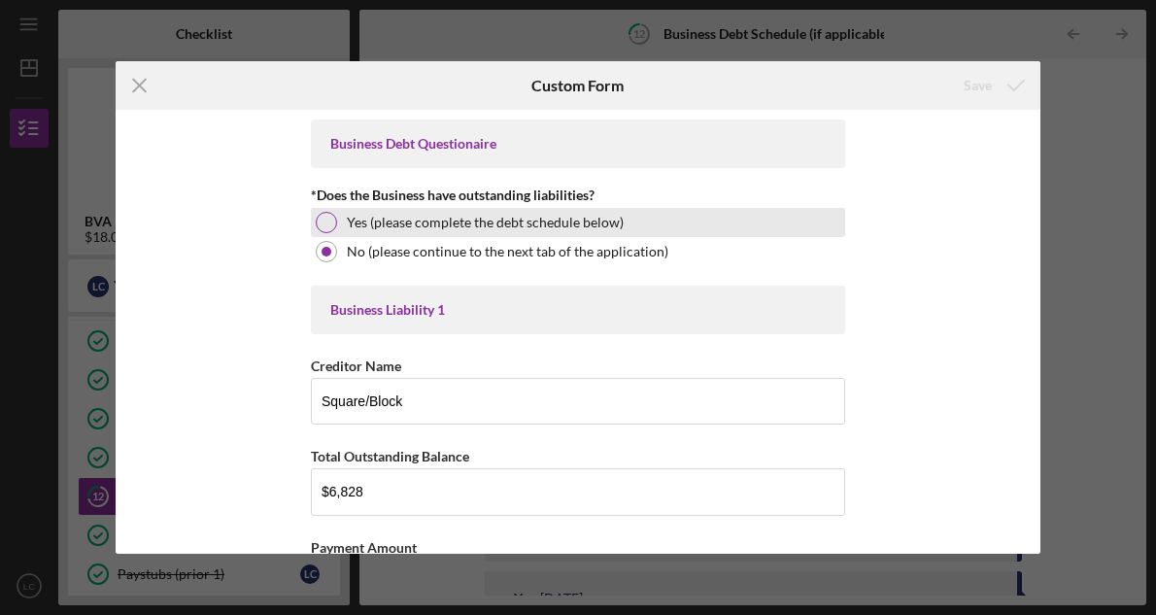
click at [316, 221] on div at bounding box center [326, 222] width 21 height 21
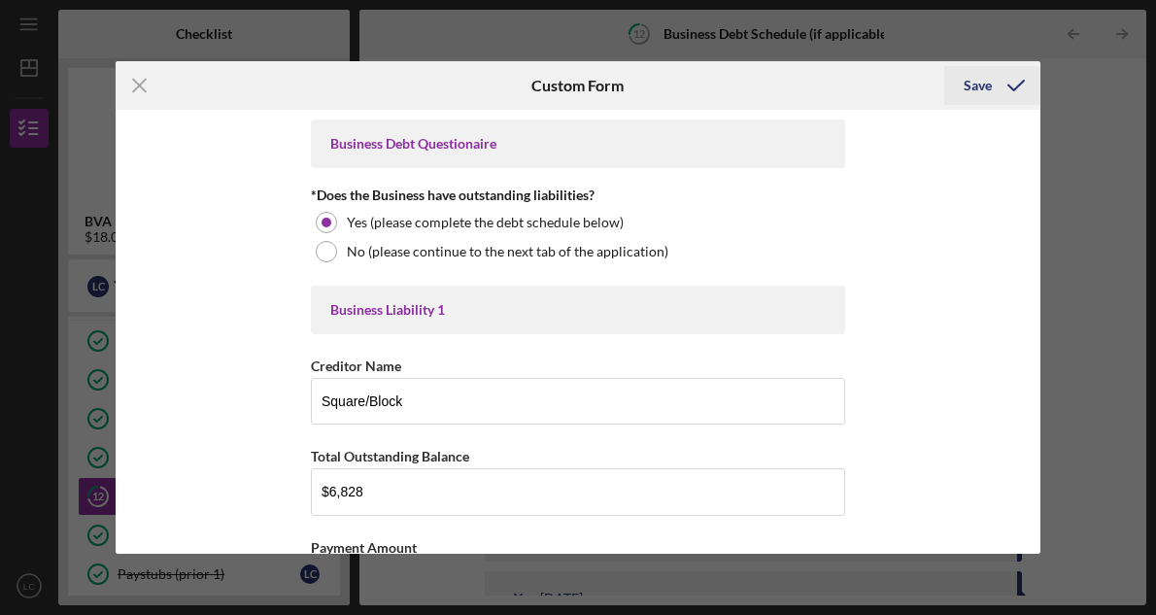
click at [990, 90] on div "Save" at bounding box center [978, 85] width 28 height 39
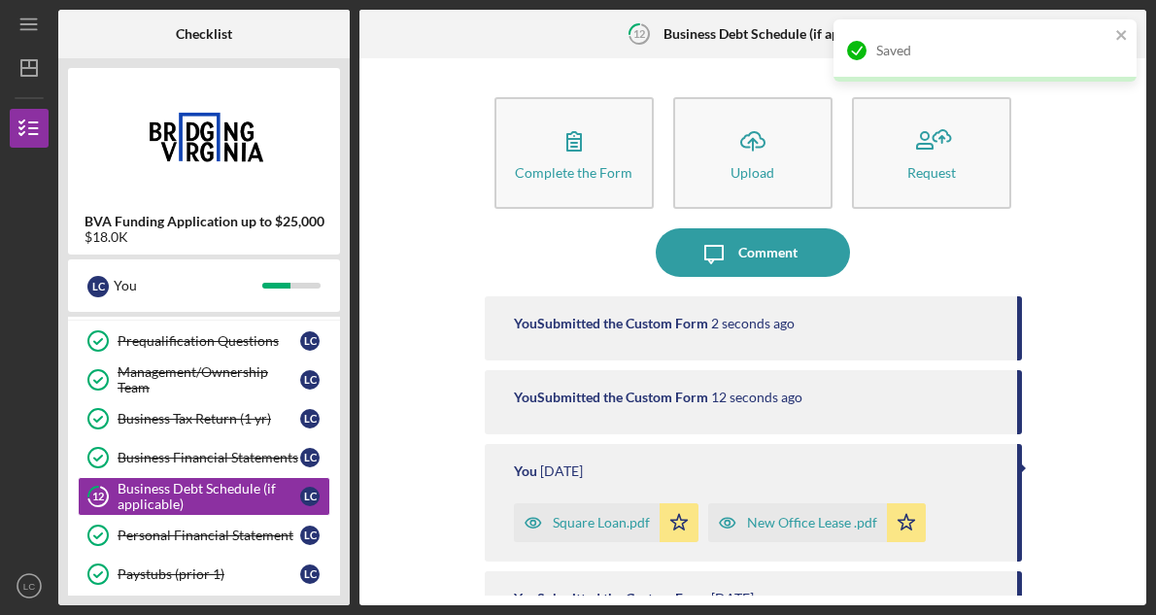
click at [400, 297] on div "Complete the Form Form Icon/Upload Upload Request Icon/Message Comment You Subm…" at bounding box center [752, 331] width 767 height 527
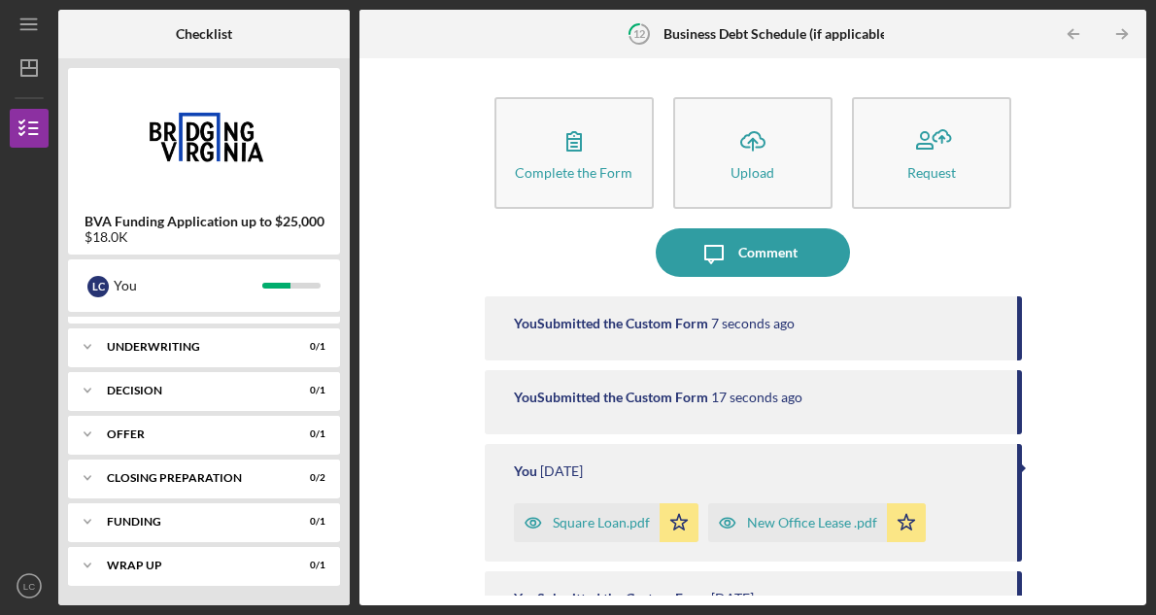
scroll to position [724, 0]
click at [151, 247] on div "BVA Funding Application up to $25,000 $18.0K" at bounding box center [204, 161] width 272 height 187
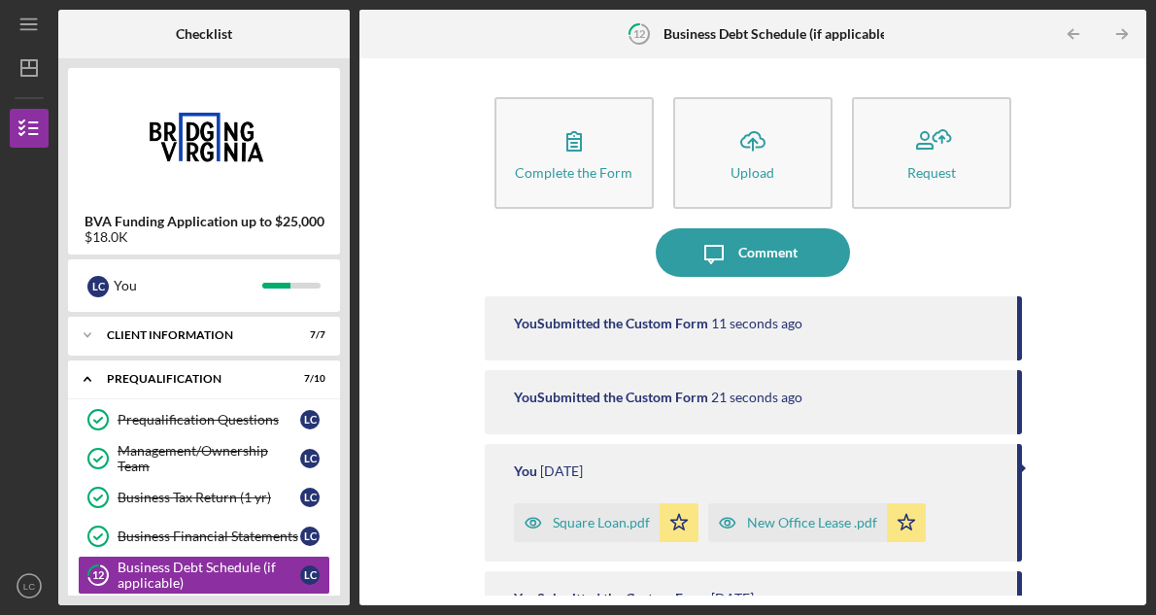
scroll to position [0, 0]
